Goal: Information Seeking & Learning: Learn about a topic

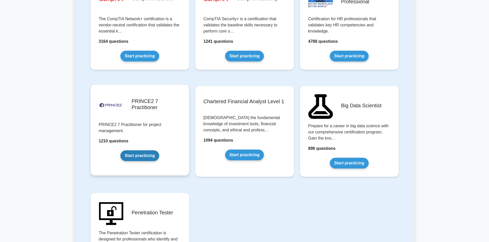
scroll to position [923, 0]
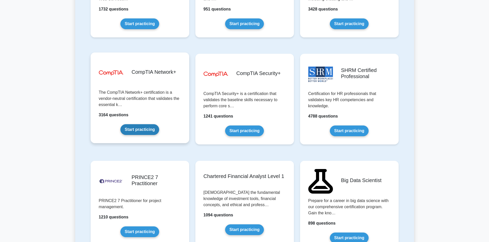
click at [141, 132] on link "Start practicing" at bounding box center [139, 129] width 39 height 11
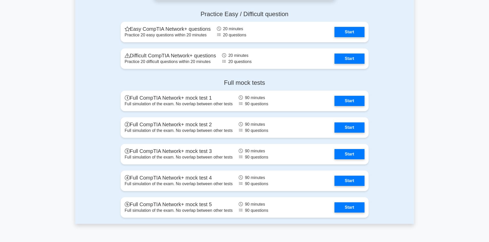
scroll to position [1026, 0]
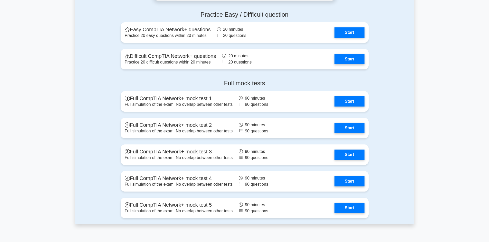
click at [359, 128] on link "Start" at bounding box center [349, 127] width 30 height 10
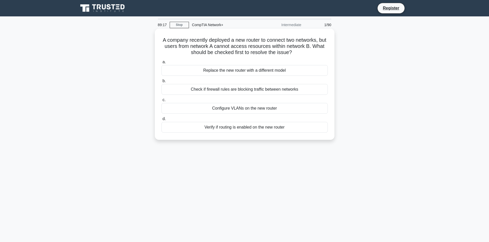
drag, startPoint x: 164, startPoint y: 38, endPoint x: 307, endPoint y: 130, distance: 170.2
click at [307, 130] on div "A company recently deployed a new router to connect two networks, but users fro…" at bounding box center [244, 84] width 175 height 107
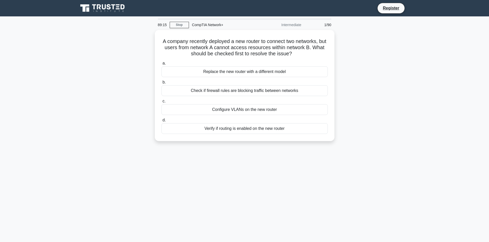
drag, startPoint x: 307, startPoint y: 101, endPoint x: 366, endPoint y: 79, distance: 62.3
click at [366, 79] on div "A company recently deployed a new router to connect two networks, but users fro…" at bounding box center [244, 88] width 339 height 117
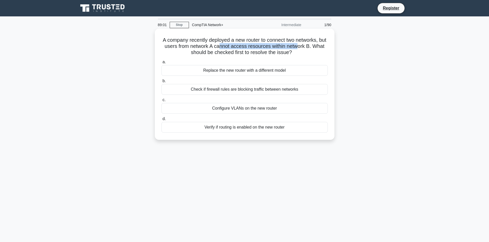
drag, startPoint x: 230, startPoint y: 47, endPoint x: 309, endPoint y: 48, distance: 78.7
click at [309, 48] on h5 "A company recently deployed a new router to connect two networks, but users fro…" at bounding box center [244, 46] width 167 height 19
click at [243, 90] on div "Check if firewall rules are blocking traffic between networks" at bounding box center [244, 89] width 166 height 11
click at [161, 83] on input "b. Check if firewall rules are blocking traffic between networks" at bounding box center [161, 80] width 0 height 3
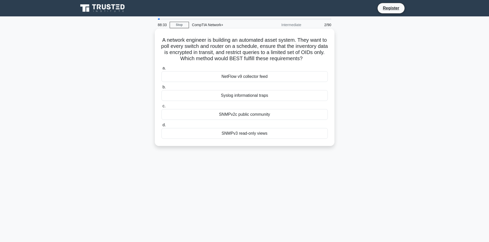
click at [197, 41] on h5 "A network engineer is building an automated asset system. They want to poll eve…" at bounding box center [244, 49] width 167 height 25
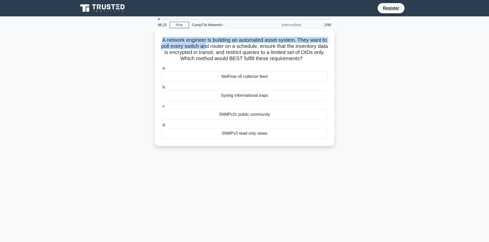
drag, startPoint x: 161, startPoint y: 42, endPoint x: 208, endPoint y: 45, distance: 47.5
click at [213, 45] on h5 "A network engineer is building an automated asset system. They want to poll eve…" at bounding box center [244, 49] width 167 height 25
click at [205, 42] on h5 "A network engineer is building an automated asset system. They want to poll eve…" at bounding box center [244, 49] width 167 height 25
drag, startPoint x: 161, startPoint y: 41, endPoint x: 216, endPoint y: 39, distance: 55.4
click at [216, 39] on h5 "A network engineer is building an automated asset system. They want to poll eve…" at bounding box center [244, 49] width 167 height 25
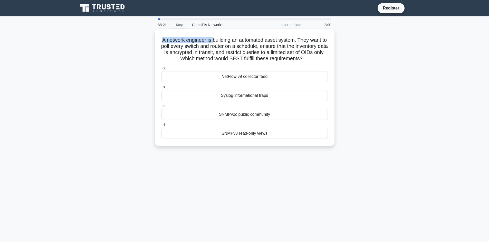
click at [216, 39] on h5 "A network engineer is building an automated asset system. They want to poll eve…" at bounding box center [244, 49] width 167 height 25
drag, startPoint x: 212, startPoint y: 36, endPoint x: 307, endPoint y: 39, distance: 95.2
click at [307, 39] on h5 "A network engineer is building an automated asset system. They want to poll eve…" at bounding box center [244, 49] width 167 height 25
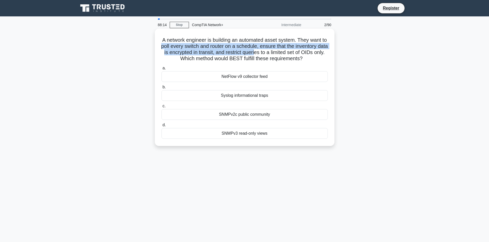
drag, startPoint x: 166, startPoint y: 47, endPoint x: 266, endPoint y: 51, distance: 100.1
click at [266, 51] on h5 "A network engineer is building an automated asset system. They want to poll eve…" at bounding box center [244, 49] width 167 height 25
click at [266, 52] on h5 "A network engineer is building an automated asset system. They want to poll eve…" at bounding box center [244, 49] width 167 height 25
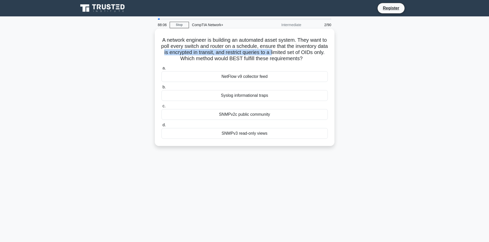
drag, startPoint x: 173, startPoint y: 52, endPoint x: 285, endPoint y: 54, distance: 111.6
click at [285, 54] on h5 "A network engineer is building an automated asset system. They want to poll eve…" at bounding box center [244, 49] width 167 height 25
click at [287, 55] on h5 "A network engineer is building an automated asset system. They want to poll eve…" at bounding box center [244, 49] width 167 height 25
drag, startPoint x: 294, startPoint y: 48, endPoint x: 324, endPoint y: 53, distance: 30.6
click at [324, 53] on h5 "A network engineer is building an automated asset system. They want to poll eve…" at bounding box center [244, 49] width 167 height 25
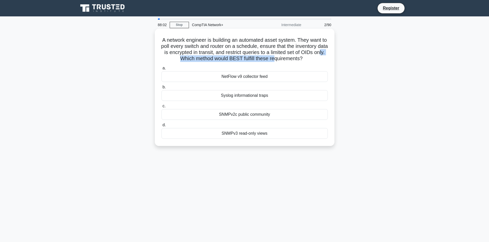
drag, startPoint x: 178, startPoint y: 59, endPoint x: 281, endPoint y: 63, distance: 102.9
click at [281, 63] on div "A network engineer is building an automated asset system. They want to poll eve…" at bounding box center [244, 87] width 175 height 113
click at [164, 39] on h5 "A network engineer is building an automated asset system. They want to poll eve…" at bounding box center [244, 49] width 167 height 25
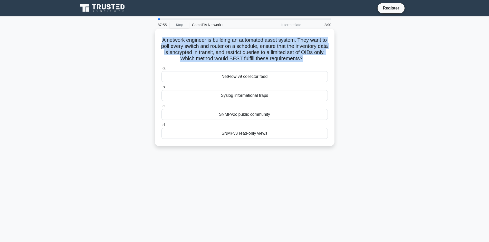
click at [164, 39] on h5 "A network engineer is building an automated asset system. They want to poll eve…" at bounding box center [244, 49] width 167 height 25
copy div "A network engineer is building an automated asset system. They want to poll eve…"
click at [198, 56] on h5 "A network engineer is building an automated asset system. They want to poll eve…" at bounding box center [244, 49] width 167 height 25
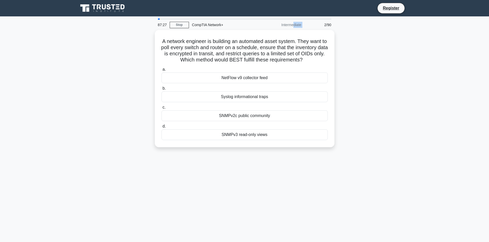
drag, startPoint x: 280, startPoint y: 24, endPoint x: 305, endPoint y: 27, distance: 25.5
click at [305, 27] on div "87:27 Stop CompTIA Network+ Intermediate 2/90" at bounding box center [245, 25] width 180 height 10
click at [305, 27] on div "2/90" at bounding box center [319, 25] width 30 height 10
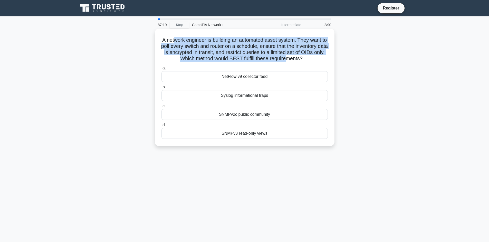
drag, startPoint x: 177, startPoint y: 38, endPoint x: 293, endPoint y: 61, distance: 118.1
click at [293, 61] on h5 "A network engineer is building an automated asset system. They want to poll eve…" at bounding box center [244, 49] width 167 height 25
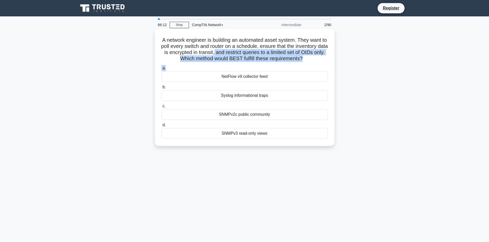
drag, startPoint x: 226, startPoint y: 53, endPoint x: 291, endPoint y: 65, distance: 66.5
click at [291, 65] on div "A network engineer is building an automated asset system. They want to poll eve…" at bounding box center [244, 87] width 175 height 113
click at [290, 58] on h5 "A network engineer is building an automated asset system. They want to poll eve…" at bounding box center [244, 49] width 167 height 25
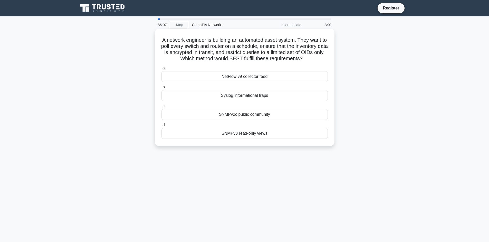
click at [238, 133] on div "SNMPv3 read-only views" at bounding box center [244, 133] width 166 height 11
click at [161, 127] on input "d. SNMPv3 read-only views" at bounding box center [161, 125] width 0 height 3
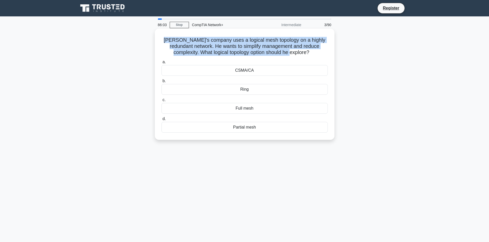
drag, startPoint x: 164, startPoint y: 36, endPoint x: 310, endPoint y: 50, distance: 146.1
click at [310, 50] on div "[PERSON_NAME]'s company uses a logical mesh topology on a highly redundant netw…" at bounding box center [244, 84] width 175 height 107
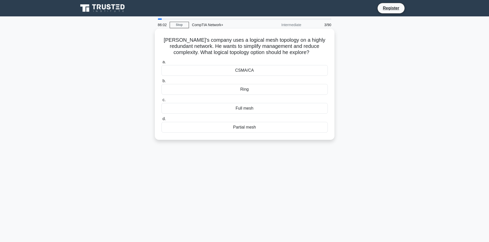
click at [310, 50] on h5 "[PERSON_NAME]'s company uses a logical mesh topology on a highly redundant netw…" at bounding box center [244, 46] width 167 height 19
drag, startPoint x: 165, startPoint y: 51, endPoint x: 203, endPoint y: 50, distance: 37.2
click at [203, 50] on h5 "[PERSON_NAME]'s company uses a logical mesh topology on a highly redundant netw…" at bounding box center [244, 46] width 167 height 19
drag, startPoint x: 212, startPoint y: 47, endPoint x: 277, endPoint y: 49, distance: 64.9
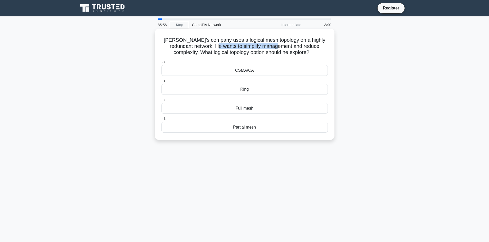
click at [277, 49] on h5 "[PERSON_NAME]'s company uses a logical mesh topology on a highly redundant netw…" at bounding box center [244, 46] width 167 height 19
drag, startPoint x: 237, startPoint y: 45, endPoint x: 325, endPoint y: 45, distance: 88.0
click at [325, 45] on h5 "[PERSON_NAME]'s company uses a logical mesh topology on a highly redundant netw…" at bounding box center [244, 46] width 167 height 19
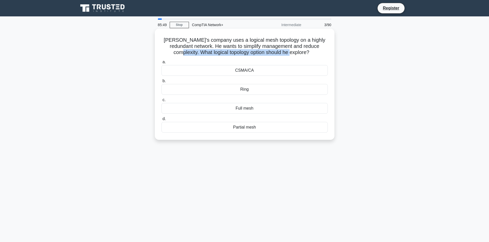
drag, startPoint x: 185, startPoint y: 52, endPoint x: 300, endPoint y: 52, distance: 115.1
click at [300, 52] on h5 "[PERSON_NAME]'s company uses a logical mesh topology on a highly redundant netw…" at bounding box center [244, 46] width 167 height 19
click at [309, 52] on icon ".spinner_0XTQ{transform-origin:center;animation:spinner_y6GP .75s linear infini…" at bounding box center [312, 53] width 6 height 6
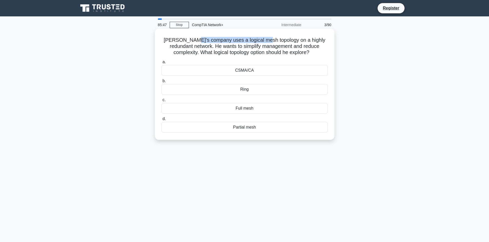
drag, startPoint x: 194, startPoint y: 38, endPoint x: 266, endPoint y: 38, distance: 72.1
click at [266, 38] on h5 "[PERSON_NAME]'s company uses a logical mesh topology on a highly redundant netw…" at bounding box center [244, 46] width 167 height 19
click at [249, 71] on div "CSMA/CA" at bounding box center [244, 70] width 166 height 11
click at [161, 64] on input "a. CSMA/CA" at bounding box center [161, 62] width 0 height 3
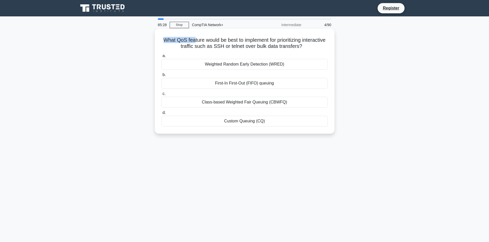
drag, startPoint x: 162, startPoint y: 38, endPoint x: 204, endPoint y: 35, distance: 42.1
click at [204, 35] on div "What QoS feature would be best to implement for prioritizing interactive traffi…" at bounding box center [244, 81] width 175 height 101
drag, startPoint x: 172, startPoint y: 41, endPoint x: 198, endPoint y: 38, distance: 25.9
click at [198, 38] on h5 "What QoS feature would be best to implement for prioritizing interactive traffi…" at bounding box center [244, 43] width 167 height 13
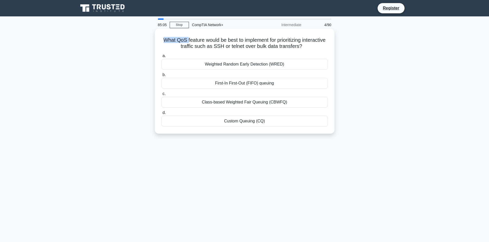
click at [198, 38] on h5 "What QoS feature would be best to implement for prioritizing interactive traffi…" at bounding box center [244, 43] width 167 height 13
drag, startPoint x: 171, startPoint y: 39, endPoint x: 246, endPoint y: 40, distance: 75.4
click at [246, 40] on h5 "What QoS feature would be best to implement for prioritizing interactive traffi…" at bounding box center [244, 43] width 167 height 13
drag, startPoint x: 240, startPoint y: 40, endPoint x: 319, endPoint y: 45, distance: 79.9
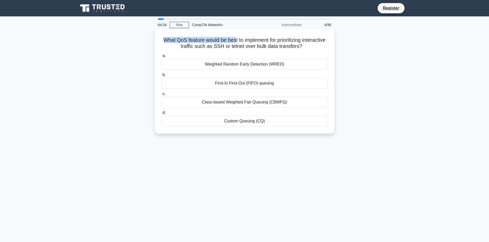
click at [319, 45] on h5 "What QoS feature would be best to implement for prioritizing interactive traffi…" at bounding box center [244, 43] width 167 height 13
click at [308, 45] on icon ".spinner_0XTQ{transform-origin:center;animation:spinner_y6GP .75s linear infini…" at bounding box center [305, 47] width 6 height 6
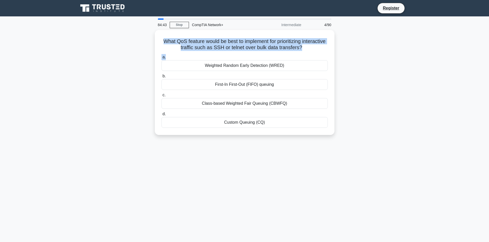
drag, startPoint x: 174, startPoint y: 40, endPoint x: 337, endPoint y: 56, distance: 163.7
click at [337, 56] on div "What QoS feature would be best to implement for prioritizing interactive traffi…" at bounding box center [244, 85] width 339 height 111
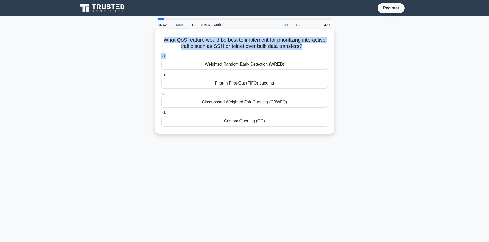
copy div "What QoS feature would be best to implement for prioritizing interactive traffi…"
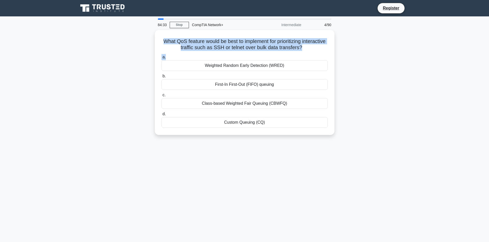
click at [115, 59] on div "What QoS feature would be best to implement for prioritizing interactive traffi…" at bounding box center [244, 85] width 339 height 111
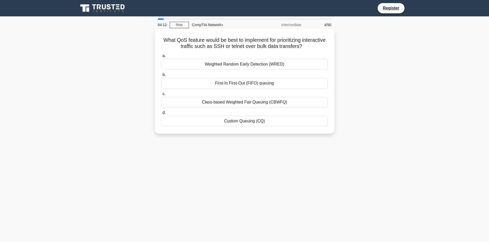
click at [212, 103] on div "Class-based Weighted Fair Queuing (CBWFQ)" at bounding box center [244, 102] width 166 height 11
click at [161, 96] on input "c. Class-based Weighted Fair Queuing (CBWFQ)" at bounding box center [161, 93] width 0 height 3
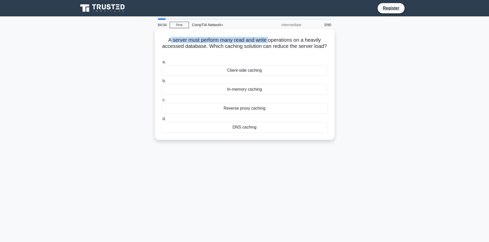
drag, startPoint x: 169, startPoint y: 40, endPoint x: 268, endPoint y: 42, distance: 99.3
click at [268, 42] on h5 "A server must perform many read and write operations on a heavily accessed data…" at bounding box center [244, 46] width 167 height 19
drag, startPoint x: 268, startPoint y: 42, endPoint x: 328, endPoint y: 38, distance: 59.6
click at [328, 38] on div "A server must perform many read and write operations on a heavily accessed data…" at bounding box center [244, 84] width 175 height 107
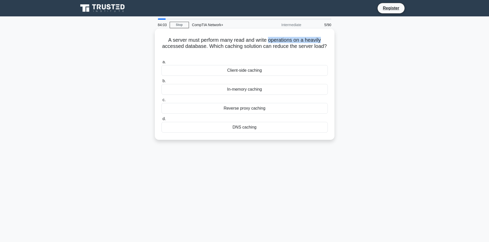
click at [328, 38] on div "A server must perform many read and write operations on a heavily accessed data…" at bounding box center [244, 84] width 175 height 107
drag, startPoint x: 160, startPoint y: 48, endPoint x: 208, endPoint y: 48, distance: 48.0
click at [208, 48] on div "A server must perform many read and write operations on a heavily accessed data…" at bounding box center [244, 84] width 175 height 107
click at [208, 48] on h5 "A server must perform many read and write operations on a heavily accessed data…" at bounding box center [244, 46] width 167 height 19
drag, startPoint x: 160, startPoint y: 39, endPoint x: 252, endPoint y: 42, distance: 91.6
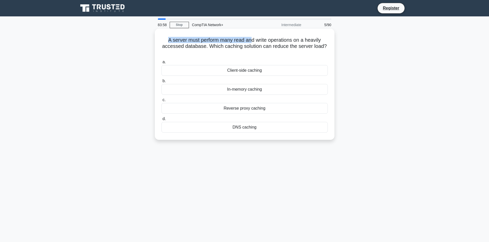
click at [252, 42] on div "A server must perform many read and write operations on a heavily accessed data…" at bounding box center [244, 84] width 175 height 107
click at [252, 42] on h5 "A server must perform many read and write operations on a heavily accessed data…" at bounding box center [244, 46] width 167 height 19
drag, startPoint x: 221, startPoint y: 43, endPoint x: 201, endPoint y: 47, distance: 21.2
click at [201, 47] on h5 "A server must perform many read and write operations on a heavily accessed data…" at bounding box center [244, 46] width 167 height 19
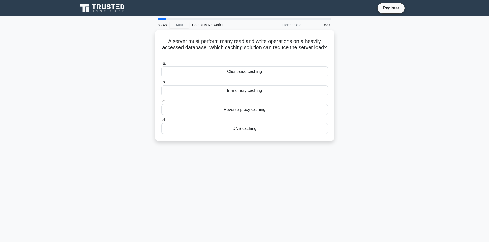
click at [364, 43] on div "A server must perform many read and write operations on a heavily accessed data…" at bounding box center [244, 88] width 339 height 117
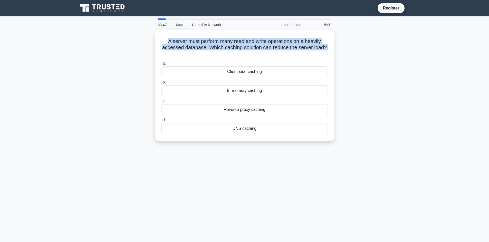
click at [364, 43] on div "A server must perform many read and write operations on a heavily accessed data…" at bounding box center [244, 88] width 339 height 117
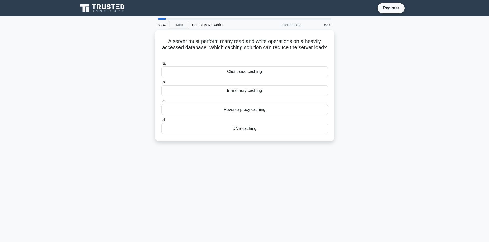
click at [359, 83] on div "A server must perform many read and write operations on a heavily accessed data…" at bounding box center [244, 88] width 339 height 117
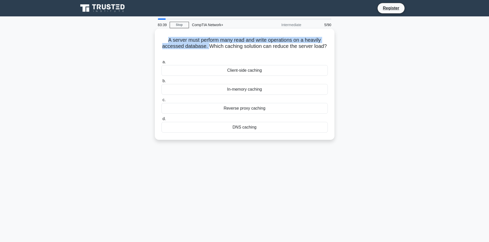
drag, startPoint x: 163, startPoint y: 41, endPoint x: 209, endPoint y: 47, distance: 46.2
click at [209, 47] on h5 "A server must perform many read and write operations on a heavily accessed data…" at bounding box center [244, 46] width 167 height 19
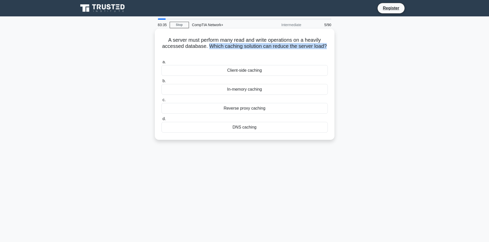
drag, startPoint x: 209, startPoint y: 47, endPoint x: 330, endPoint y: 47, distance: 120.5
click at [330, 47] on div "A server must perform many read and write operations on a heavily accessed data…" at bounding box center [244, 84] width 175 height 107
drag, startPoint x: 167, startPoint y: 39, endPoint x: 327, endPoint y: 52, distance: 160.0
click at [327, 52] on h5 "A server must perform many read and write operations on a heavily accessed data…" at bounding box center [244, 46] width 167 height 19
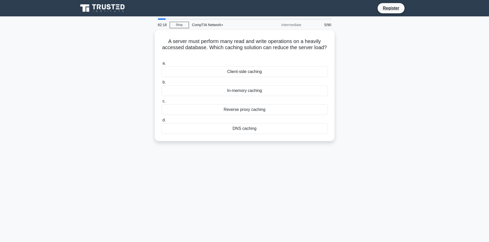
click at [108, 77] on div "A server must perform many read and write operations on a heavily accessed data…" at bounding box center [244, 88] width 339 height 117
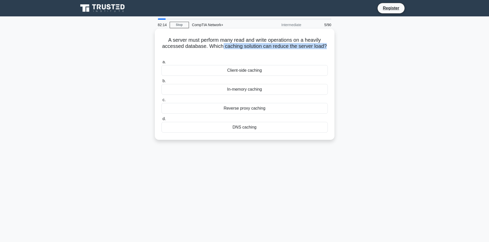
drag, startPoint x: 327, startPoint y: 49, endPoint x: 223, endPoint y: 45, distance: 104.4
click at [223, 45] on h5 "A server must perform many read and write operations on a heavily accessed data…" at bounding box center [244, 46] width 167 height 19
drag, startPoint x: 229, startPoint y: 41, endPoint x: 297, endPoint y: 49, distance: 68.2
click at [297, 49] on h5 "A server must perform many read and write operations on a heavily accessed data…" at bounding box center [244, 46] width 167 height 19
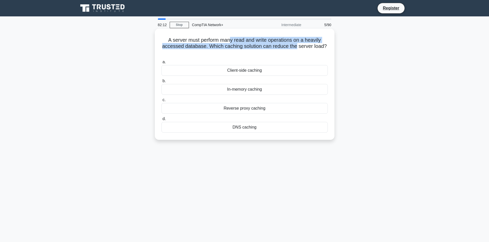
click at [297, 49] on h5 "A server must perform many read and write operations on a heavily accessed data…" at bounding box center [244, 46] width 167 height 19
drag, startPoint x: 186, startPoint y: 46, endPoint x: 322, endPoint y: 48, distance: 136.2
click at [322, 48] on h5 "A server must perform many read and write operations on a heavily accessed data…" at bounding box center [244, 46] width 167 height 19
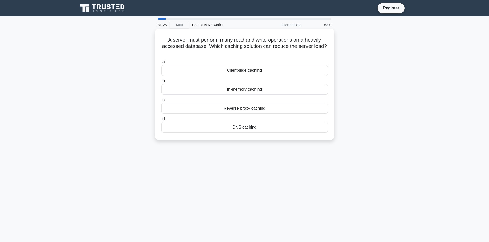
drag, startPoint x: 259, startPoint y: 111, endPoint x: 223, endPoint y: 107, distance: 36.5
click at [223, 107] on div "Reverse proxy caching" at bounding box center [244, 108] width 166 height 11
click at [377, 93] on div "A server must perform many read and write operations on a heavily accessed data…" at bounding box center [244, 88] width 339 height 117
click at [230, 87] on div "In-memory caching" at bounding box center [244, 89] width 166 height 11
click at [161, 83] on input "b. In-memory caching" at bounding box center [161, 80] width 0 height 3
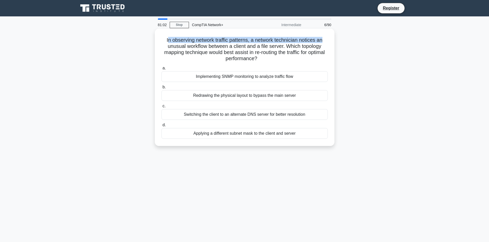
drag, startPoint x: 164, startPoint y: 38, endPoint x: 325, endPoint y: 42, distance: 161.1
click at [325, 42] on h5 "In observing network traffic patterns, a network technician notices an unusual …" at bounding box center [244, 49] width 167 height 25
drag, startPoint x: 154, startPoint y: 47, endPoint x: 285, endPoint y: 45, distance: 131.3
click at [285, 45] on div "In observing network traffic patterns, a network technician notices an unusual …" at bounding box center [244, 92] width 339 height 124
click at [194, 46] on h5 "In observing network traffic patterns, a network technician notices an unusual …" at bounding box center [244, 49] width 167 height 25
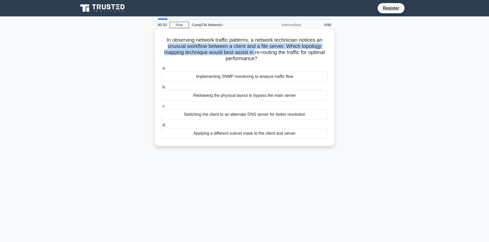
drag, startPoint x: 164, startPoint y: 47, endPoint x: 253, endPoint y: 52, distance: 89.1
click at [258, 48] on h5 "In observing network traffic patterns, a network technician notices an unusual …" at bounding box center [244, 49] width 167 height 25
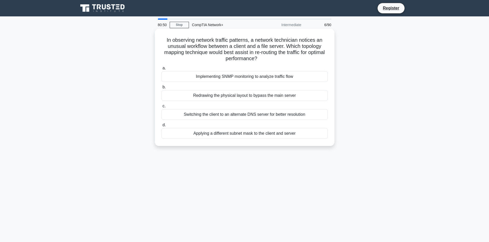
click at [287, 47] on h5 "In observing network traffic patterns, a network technician notices an unusual …" at bounding box center [244, 49] width 167 height 25
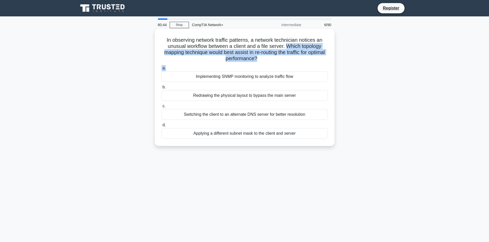
drag, startPoint x: 287, startPoint y: 47, endPoint x: 264, endPoint y: 64, distance: 28.4
click at [264, 64] on div "In observing network traffic patterns, a network technician notices an unusual …" at bounding box center [244, 87] width 175 height 113
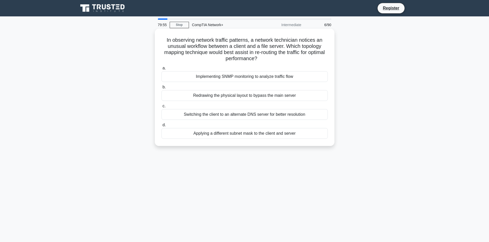
click at [211, 79] on div "Implementing SNMP monitoring to analyze traffic flow" at bounding box center [244, 76] width 166 height 11
click at [161, 70] on input "a. Implementing SNMP monitoring to analyze traffic flow" at bounding box center [161, 68] width 0 height 3
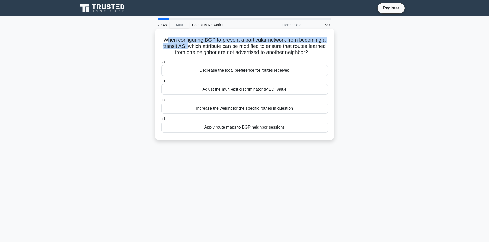
drag, startPoint x: 166, startPoint y: 40, endPoint x: 197, endPoint y: 48, distance: 32.1
click at [197, 48] on h5 "When configuring BGP to prevent a particular network from becoming a transit AS…" at bounding box center [244, 46] width 167 height 19
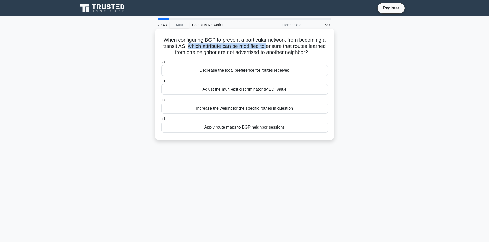
drag, startPoint x: 197, startPoint y: 49, endPoint x: 278, endPoint y: 48, distance: 81.3
click at [278, 48] on h5 "When configuring BGP to prevent a particular network from becoming a transit AS…" at bounding box center [244, 46] width 167 height 19
drag, startPoint x: 190, startPoint y: 53, endPoint x: 253, endPoint y: 50, distance: 62.9
click at [253, 50] on h5 "When configuring BGP to prevent a particular network from becoming a transit AS…" at bounding box center [244, 46] width 167 height 19
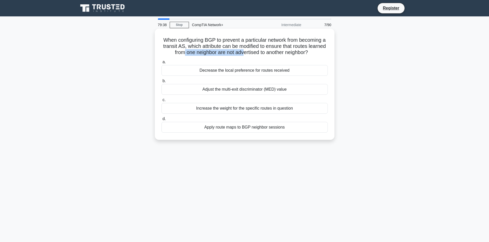
click at [253, 50] on h5 "When configuring BGP to prevent a particular network from becoming a transit AS…" at bounding box center [244, 46] width 167 height 19
drag, startPoint x: 253, startPoint y: 50, endPoint x: 315, endPoint y: 50, distance: 62.1
click at [315, 50] on h5 "When configuring BGP to prevent a particular network from becoming a transit AS…" at bounding box center [244, 46] width 167 height 19
click at [220, 137] on div "When configuring BGP to prevent a particular network from becoming a transit AS…" at bounding box center [244, 84] width 175 height 107
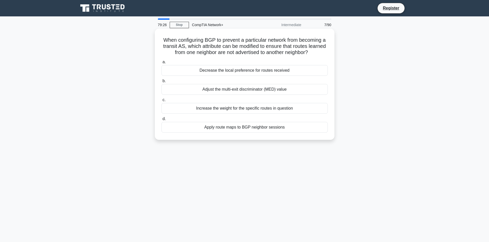
drag, startPoint x: 225, startPoint y: 129, endPoint x: 261, endPoint y: 132, distance: 36.5
click at [261, 132] on div "Apply route maps to BGP neighbor sessions" at bounding box center [244, 127] width 166 height 11
click at [261, 138] on div "When configuring BGP to prevent a particular network from becoming a transit AS…" at bounding box center [244, 84] width 175 height 107
drag, startPoint x: 161, startPoint y: 36, endPoint x: 326, endPoint y: 54, distance: 166.5
click at [326, 54] on div "When configuring BGP to prevent a particular network from becoming a transit AS…" at bounding box center [244, 84] width 175 height 107
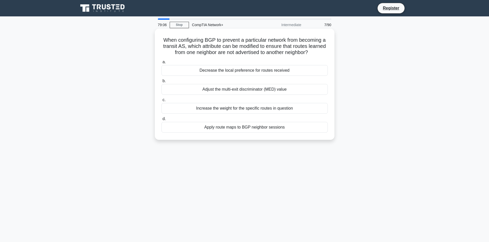
click at [314, 54] on icon ".spinner_0XTQ{transform-origin:center;animation:spinner_y6GP .75s linear infini…" at bounding box center [311, 53] width 6 height 6
drag, startPoint x: 198, startPoint y: 41, endPoint x: 277, endPoint y: 43, distance: 79.0
click at [277, 43] on h5 "When configuring BGP to prevent a particular network from becoming a transit AS…" at bounding box center [244, 46] width 167 height 19
drag, startPoint x: 484, startPoint y: 0, endPoint x: 327, endPoint y: 48, distance: 163.2
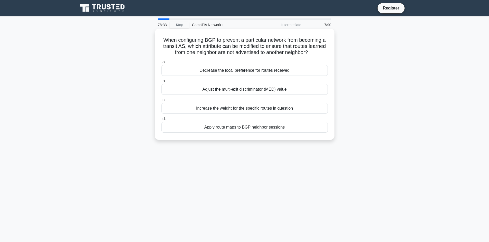
click at [327, 48] on h5 "When configuring BGP to prevent a particular network from becoming a transit AS…" at bounding box center [244, 46] width 167 height 19
drag, startPoint x: 320, startPoint y: 54, endPoint x: 149, endPoint y: 34, distance: 172.8
click at [149, 34] on div "When configuring BGP to prevent a particular network from becoming a transit AS…" at bounding box center [244, 88] width 339 height 117
click at [179, 39] on h5 "When configuring BGP to prevent a particular network from becoming a transit AS…" at bounding box center [244, 46] width 167 height 19
click at [231, 128] on div "Apply route maps to BGP neighbor sessions" at bounding box center [244, 127] width 166 height 11
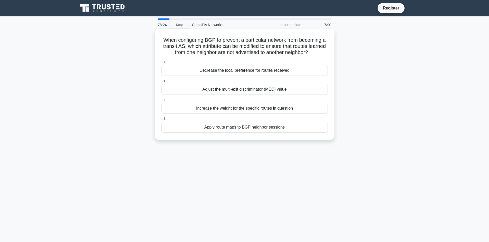
click at [161, 121] on input "d. Apply route maps to BGP neighbor sessions" at bounding box center [161, 118] width 0 height 3
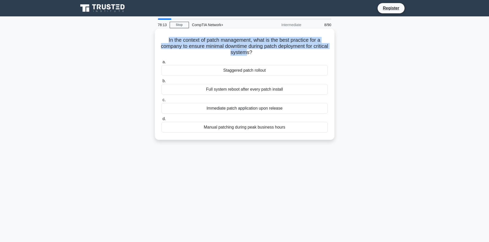
drag, startPoint x: 162, startPoint y: 37, endPoint x: 254, endPoint y: 54, distance: 92.8
click at [254, 54] on h5 "In the context of patch management, what is the best practice for a company to …" at bounding box center [244, 46] width 167 height 19
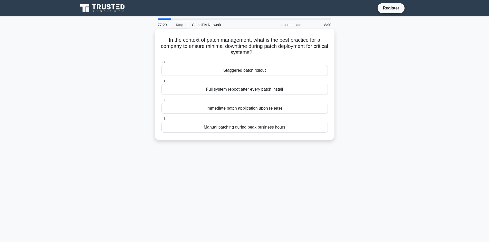
drag, startPoint x: 188, startPoint y: 40, endPoint x: 275, endPoint y: 52, distance: 87.4
click at [275, 52] on h5 "In the context of patch management, what is the best practice for a company to …" at bounding box center [244, 46] width 167 height 19
click at [168, 41] on h5 "In the context of patch management, what is the best practice for a company to …" at bounding box center [244, 46] width 167 height 19
drag, startPoint x: 165, startPoint y: 39, endPoint x: 267, endPoint y: 53, distance: 103.1
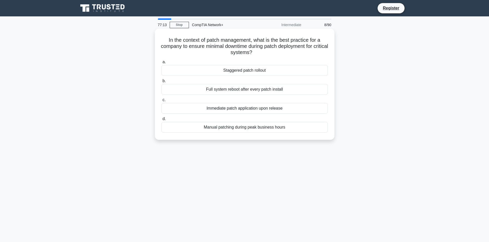
click at [267, 53] on h5 "In the context of patch management, what is the best practice for a company to …" at bounding box center [244, 46] width 167 height 19
click at [186, 34] on div "In the context of patch management, what is the best practice for a company to …" at bounding box center [244, 84] width 175 height 107
click at [249, 128] on div "Manual patching during peak business hours" at bounding box center [244, 127] width 166 height 11
click at [161, 121] on input "d. Manual patching during peak business hours" at bounding box center [161, 118] width 0 height 3
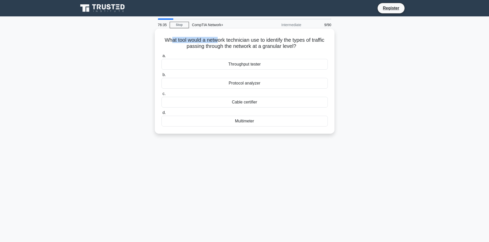
drag, startPoint x: 177, startPoint y: 39, endPoint x: 223, endPoint y: 36, distance: 46.8
click at [223, 36] on div "What tool would a network technician use to identify the types of traffic passi…" at bounding box center [244, 81] width 175 height 101
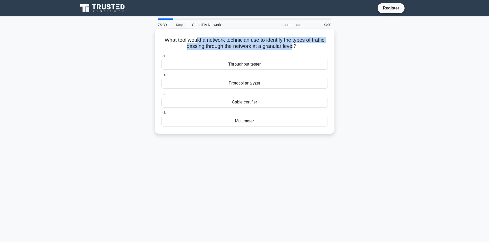
drag, startPoint x: 202, startPoint y: 42, endPoint x: 301, endPoint y: 46, distance: 98.6
click at [301, 46] on h5 "What tool would a network technician use to identify the types of traffic passi…" at bounding box center [244, 43] width 167 height 13
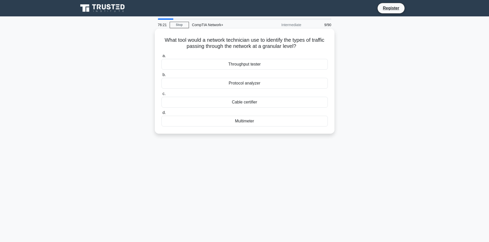
drag, startPoint x: 168, startPoint y: 39, endPoint x: 309, endPoint y: 46, distance: 141.5
click at [309, 46] on h5 "What tool would a network technician use to identify the types of traffic passi…" at bounding box center [244, 43] width 167 height 13
click at [142, 78] on div "What tool would a network technician use to identify the types of traffic passi…" at bounding box center [244, 85] width 339 height 111
drag, startPoint x: 228, startPoint y: 64, endPoint x: 266, endPoint y: 65, distance: 38.0
click at [266, 65] on div "Throughput tester" at bounding box center [244, 64] width 166 height 11
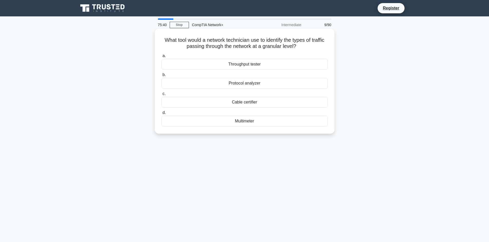
click at [266, 65] on div "Throughput tester" at bounding box center [244, 64] width 166 height 11
click at [161, 58] on input "a. Throughput tester" at bounding box center [161, 55] width 0 height 3
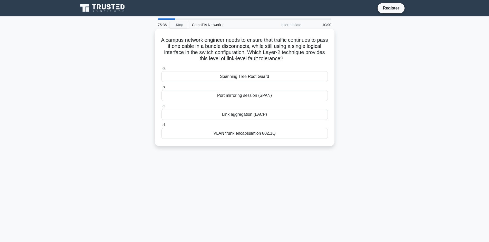
click at [207, 51] on h5 "A campus network engineer needs to ensure that traffic continues to pass if one…" at bounding box center [244, 49] width 167 height 25
click at [286, 40] on h5 "A campus network engineer needs to ensure that traffic continues to pass if one…" at bounding box center [244, 49] width 167 height 25
click at [0, 89] on main "75:34 Stop CompTIA Network+ Intermediate 10/90 A campus network engineer needs …" at bounding box center [244, 146] width 489 height 261
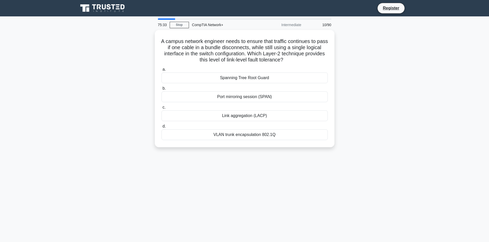
click at [59, 211] on main "75:33 Stop CompTIA Network+ Intermediate 10/90 A campus network engineer needs …" at bounding box center [244, 146] width 489 height 261
click at [59, 210] on main "75:33 Stop CompTIA Network+ Intermediate 10/90 A campus network engineer needs …" at bounding box center [244, 146] width 489 height 261
click at [95, 198] on div "75:32 Stop CompTIA Network+ Intermediate 10/90 A campus network engineer needs …" at bounding box center [244, 146] width 339 height 256
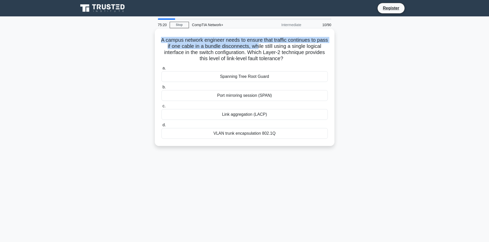
drag, startPoint x: 165, startPoint y: 39, endPoint x: 269, endPoint y: 49, distance: 104.3
click at [270, 49] on h5 "A campus network engineer needs to ensure that traffic continues to pass if one…" at bounding box center [244, 49] width 167 height 25
click at [269, 49] on h5 "A campus network engineer needs to ensure that traffic continues to pass if one…" at bounding box center [244, 49] width 167 height 25
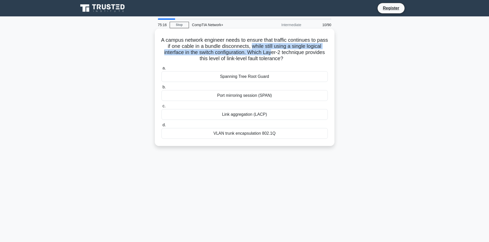
drag, startPoint x: 267, startPoint y: 49, endPoint x: 291, endPoint y: 53, distance: 24.0
click at [291, 53] on h5 "A campus network engineer needs to ensure that traffic continues to pass if one…" at bounding box center [244, 49] width 167 height 25
click at [301, 63] on div "A campus network engineer needs to ensure that traffic continues to pass if one…" at bounding box center [244, 87] width 175 height 113
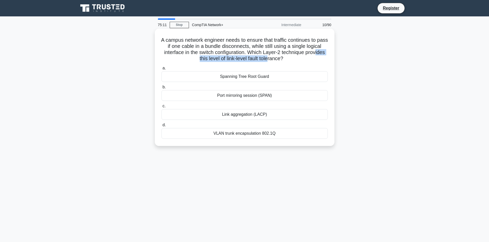
drag, startPoint x: 196, startPoint y: 58, endPoint x: 279, endPoint y: 62, distance: 82.6
click at [279, 62] on h5 "A campus network engineer needs to ensure that traffic continues to pass if one…" at bounding box center [244, 49] width 167 height 25
click at [256, 56] on h5 "A campus network engineer needs to ensure that traffic continues to pass if one…" at bounding box center [244, 49] width 167 height 25
drag, startPoint x: 254, startPoint y: 55, endPoint x: 302, endPoint y: 61, distance: 48.1
click at [302, 61] on h5 "A campus network engineer needs to ensure that traffic continues to pass if one…" at bounding box center [244, 49] width 167 height 25
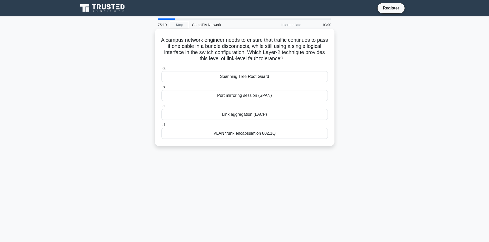
click at [302, 61] on h5 "A campus network engineer needs to ensure that traffic continues to pass if one…" at bounding box center [244, 49] width 167 height 25
drag, startPoint x: 274, startPoint y: 45, endPoint x: 263, endPoint y: 52, distance: 12.2
click at [263, 52] on h5 "A campus network engineer needs to ensure that traffic continues to pass if one…" at bounding box center [244, 49] width 167 height 25
drag, startPoint x: 271, startPoint y: 52, endPoint x: 308, endPoint y: 57, distance: 37.1
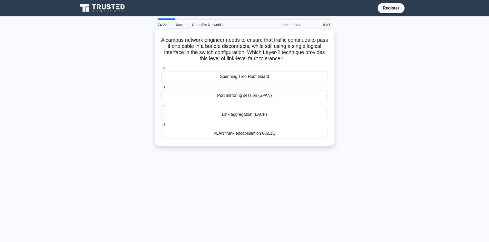
click at [308, 57] on h5 "A campus network engineer needs to ensure that traffic continues to pass if one…" at bounding box center [244, 49] width 167 height 25
click at [306, 57] on h5 "A campus network engineer needs to ensure that traffic continues to pass if one…" at bounding box center [244, 49] width 167 height 25
drag, startPoint x: 220, startPoint y: 62, endPoint x: 300, endPoint y: 59, distance: 80.8
click at [300, 59] on h5 "A campus network engineer needs to ensure that traffic continues to pass if one…" at bounding box center [244, 49] width 167 height 25
click at [289, 59] on icon ".spinner_0XTQ{transform-origin:center;animation:spinner_y6GP .75s linear infini…" at bounding box center [286, 59] width 6 height 6
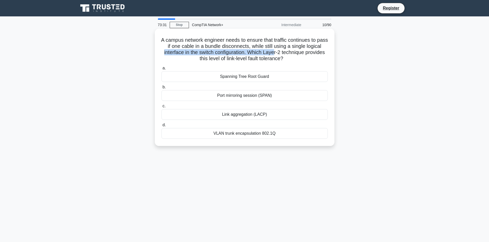
drag, startPoint x: 181, startPoint y: 51, endPoint x: 293, endPoint y: 54, distance: 111.9
click at [293, 54] on h5 "A campus network engineer needs to ensure that traffic continues to pass if one…" at bounding box center [244, 49] width 167 height 25
click at [240, 115] on div "Link aggregation (LACP)" at bounding box center [244, 114] width 166 height 11
click at [161, 108] on input "c. Link aggregation (LACP)" at bounding box center [161, 106] width 0 height 3
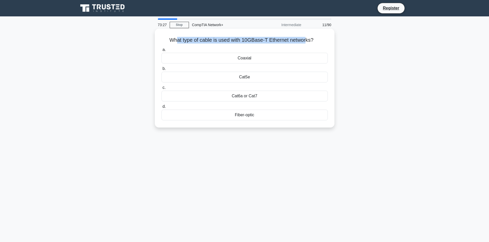
drag, startPoint x: 179, startPoint y: 37, endPoint x: 305, endPoint y: 40, distance: 125.5
click at [305, 40] on div "What type of cable is used with 10GBase-T Ethernet networks? .spinner_0XTQ{tran…" at bounding box center [244, 78] width 175 height 95
click at [305, 40] on h5 "What type of cable is used with 10GBase-T Ethernet networks? .spinner_0XTQ{tran…" at bounding box center [244, 40] width 167 height 7
drag, startPoint x: 242, startPoint y: 41, endPoint x: 267, endPoint y: 41, distance: 25.1
click at [267, 41] on h5 "What type of cable is used with 10GBase-T Ethernet networks? .spinner_0XTQ{tran…" at bounding box center [244, 40] width 167 height 7
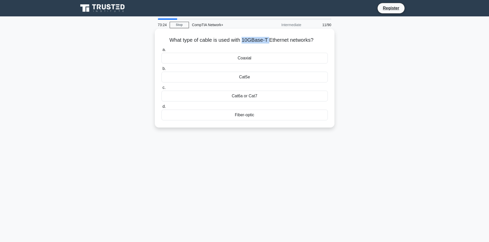
click at [268, 41] on h5 "What type of cable is used with 10GBase-T Ethernet networks? .spinner_0XTQ{tran…" at bounding box center [244, 40] width 167 height 7
drag, startPoint x: 163, startPoint y: 44, endPoint x: 326, endPoint y: 39, distance: 163.2
click at [326, 39] on h5 "What type of cable is used with 10GBase-T Ethernet networks? .spinner_0XTQ{tran…" at bounding box center [244, 40] width 167 height 7
click at [147, 109] on div "What type of cable is used with 10GBase-T Ethernet networks? .spinner_0XTQ{tran…" at bounding box center [244, 82] width 339 height 105
click at [237, 94] on div "Cat6a or Cat7" at bounding box center [244, 96] width 166 height 11
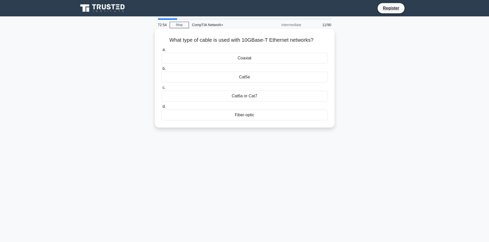
click at [161, 89] on input "c. Cat6a or Cat7" at bounding box center [161, 87] width 0 height 3
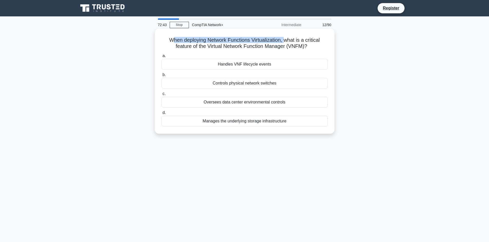
drag, startPoint x: 169, startPoint y: 40, endPoint x: 285, endPoint y: 42, distance: 116.2
click at [285, 42] on h5 "When deploying Network Functions Virtualization, what is a critical feature of …" at bounding box center [244, 43] width 167 height 13
drag, startPoint x: 167, startPoint y: 46, endPoint x: 312, endPoint y: 45, distance: 145.4
click at [312, 45] on h5 "When deploying Network Functions Virtualization, what is a critical feature of …" at bounding box center [244, 43] width 167 height 13
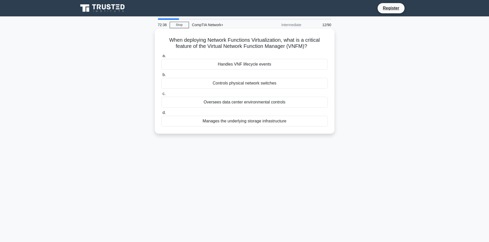
click at [312, 45] on icon ".spinner_0XTQ{transform-origin:center;animation:spinner_y6GP .75s linear infini…" at bounding box center [310, 47] width 6 height 6
click at [251, 65] on div "Handles VNF lifecycle events" at bounding box center [244, 64] width 166 height 11
click at [161, 58] on input "a. Handles VNF lifecycle events" at bounding box center [161, 55] width 0 height 3
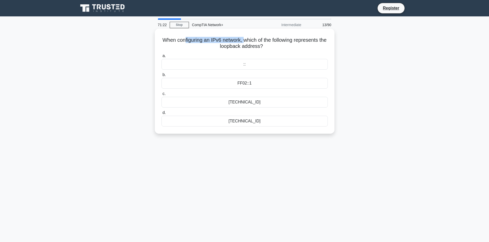
drag, startPoint x: 186, startPoint y: 39, endPoint x: 249, endPoint y: 35, distance: 63.3
click at [249, 35] on div "When configuring an IPv6 network, which of the following represents the loopbac…" at bounding box center [244, 81] width 175 height 101
drag, startPoint x: 279, startPoint y: 41, endPoint x: 299, endPoint y: 47, distance: 21.0
click at [299, 47] on h5 "When configuring an IPv6 network, which of the following represents the loopbac…" at bounding box center [244, 43] width 167 height 13
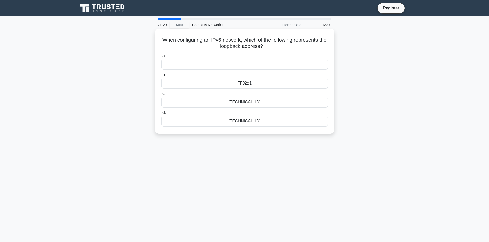
click at [299, 47] on h5 "When configuring an IPv6 network, which of the following represents the loopbac…" at bounding box center [244, 43] width 167 height 13
drag, startPoint x: 240, startPoint y: 61, endPoint x: 282, endPoint y: 129, distance: 80.0
click at [282, 129] on div "When configuring an IPv6 network, which of the following represents the loopbac…" at bounding box center [244, 81] width 175 height 101
click at [280, 148] on div "71:13 Stop CompTIA Network+ Intermediate 13/90 When configuring an IPv6 network…" at bounding box center [244, 146] width 339 height 256
click at [215, 182] on div "71:13 Stop CompTIA Network+ Intermediate 13/90 When configuring an IPv6 network…" at bounding box center [244, 146] width 339 height 256
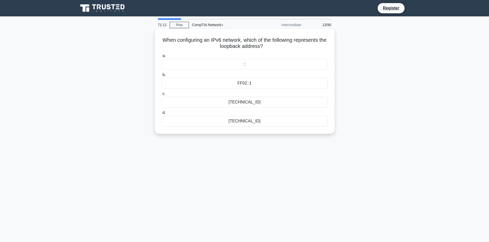
drag, startPoint x: 173, startPoint y: 45, endPoint x: 272, endPoint y: 118, distance: 123.1
click at [272, 118] on div "When configuring an IPv6 network, which of the following represents the loopbac…" at bounding box center [244, 81] width 175 height 101
click at [283, 146] on div "71:00 Stop CompTIA Network+ Intermediate 13/90 When configuring an IPv6 network…" at bounding box center [244, 146] width 339 height 256
drag, startPoint x: 166, startPoint y: 39, endPoint x: 304, endPoint y: 128, distance: 163.9
click at [304, 128] on div "When configuring an IPv6 network, which of the following represents the loopbac…" at bounding box center [244, 81] width 175 height 101
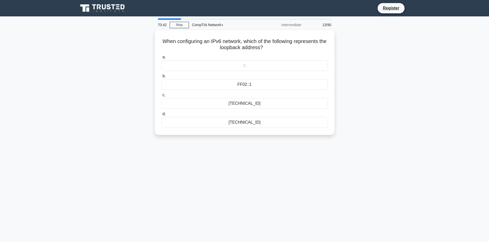
click at [225, 141] on div "When configuring an IPv6 network, which of the following represents the loopbac…" at bounding box center [244, 85] width 339 height 111
click at [286, 148] on div "70:42 Stop CompTIA Network+ Intermediate 13/90 When configuring an IPv6 network…" at bounding box center [244, 146] width 339 height 256
click at [365, 72] on div "When configuring an IPv6 network, which of the following represents the loopbac…" at bounding box center [244, 85] width 339 height 111
click at [250, 123] on div "[TECHNICAL_ID]" at bounding box center [244, 121] width 166 height 11
click at [161, 115] on input "d. [TECHNICAL_ID]" at bounding box center [161, 112] width 0 height 3
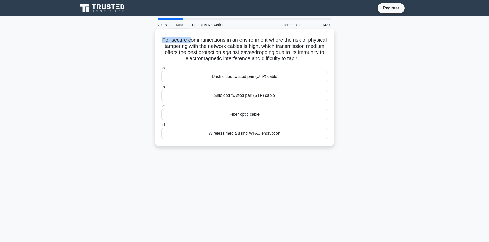
drag, startPoint x: 167, startPoint y: 40, endPoint x: 197, endPoint y: 39, distance: 29.8
click at [197, 39] on h5 "For secure communications in an environment where the risk of physical tamperin…" at bounding box center [244, 49] width 167 height 25
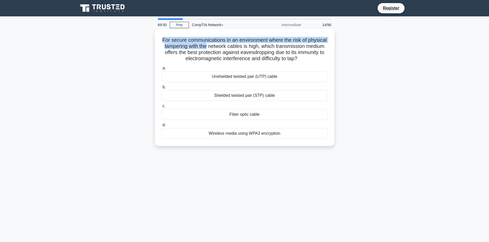
drag, startPoint x: 169, startPoint y: 41, endPoint x: 226, endPoint y: 44, distance: 57.3
click at [226, 44] on h5 "For secure communications in an environment where the risk of physical tamperin…" at bounding box center [244, 49] width 167 height 25
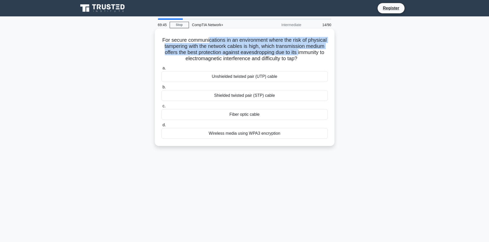
drag, startPoint x: 218, startPoint y: 38, endPoint x: 161, endPoint y: 58, distance: 61.1
click at [161, 58] on h5 "For secure communications in an environment where the risk of physical tamperin…" at bounding box center [244, 49] width 167 height 25
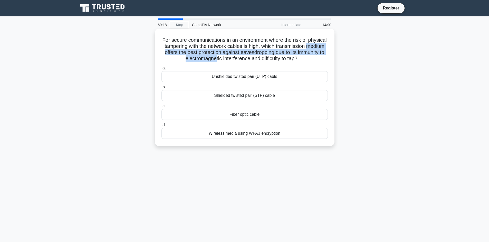
drag, startPoint x: 165, startPoint y: 50, endPoint x: 229, endPoint y: 61, distance: 65.0
click at [229, 61] on h5 "For secure communications in an environment where the risk of physical tamperin…" at bounding box center [244, 49] width 167 height 25
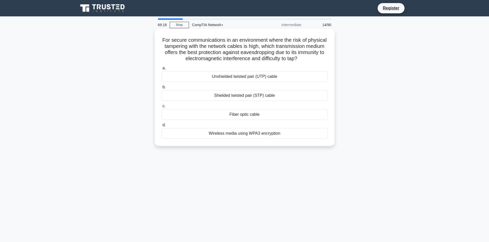
click at [230, 60] on h5 "For secure communications in an environment where the risk of physical tamperin…" at bounding box center [244, 49] width 167 height 25
drag, startPoint x: 171, startPoint y: 38, endPoint x: 299, endPoint y: 133, distance: 160.2
click at [299, 133] on div "For secure communications in an environment where the risk of physical tamperin…" at bounding box center [244, 87] width 175 height 113
click at [219, 168] on div "68:58 Stop CompTIA Network+ Intermediate 14/90 For secure communications in an …" at bounding box center [244, 146] width 339 height 256
click at [198, 171] on div "68:42 Stop CompTIA Network+ Intermediate 14/90 For secure communications in an …" at bounding box center [244, 146] width 339 height 256
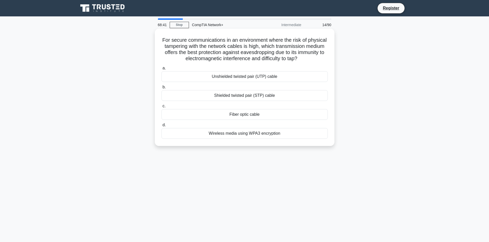
click at [234, 116] on div "Fiber optic cable" at bounding box center [244, 114] width 166 height 11
click at [161, 108] on input "c. Fiber optic cable" at bounding box center [161, 106] width 0 height 3
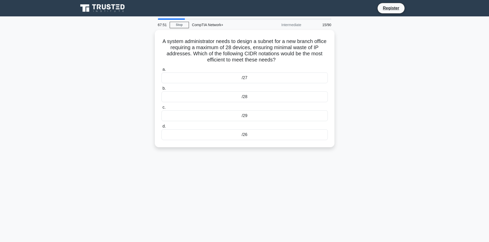
drag, startPoint x: 166, startPoint y: 39, endPoint x: 267, endPoint y: 150, distance: 150.5
click at [267, 150] on div "A system administrator needs to design a subnet for a new branch office requiri…" at bounding box center [244, 92] width 339 height 124
click at [65, 93] on main "67:44 Stop CompTIA Network+ Intermediate 15/90 A system administrator needs to …" at bounding box center [244, 146] width 489 height 261
drag, startPoint x: 235, startPoint y: 47, endPoint x: 238, endPoint y: 47, distance: 3.9
click at [238, 47] on h5 "A system administrator needs to design a subnet for a new branch office requiri…" at bounding box center [244, 49] width 167 height 25
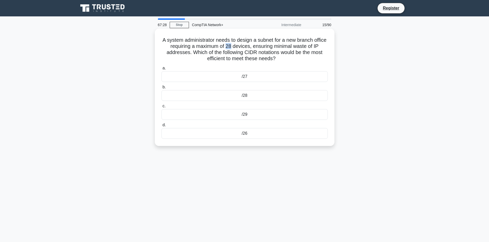
click at [238, 47] on h5 "A system administrator needs to design a subnet for a new branch office requiri…" at bounding box center [244, 49] width 167 height 25
drag, startPoint x: 238, startPoint y: 47, endPoint x: 233, endPoint y: 48, distance: 5.8
click at [233, 48] on h5 "A system administrator needs to design a subnet for a new branch office requiri…" at bounding box center [244, 49] width 167 height 25
click at [233, 58] on h5 "A system administrator needs to design a subnet for a new branch office requiri…" at bounding box center [244, 49] width 167 height 25
click at [237, 77] on div "/27" at bounding box center [244, 76] width 166 height 11
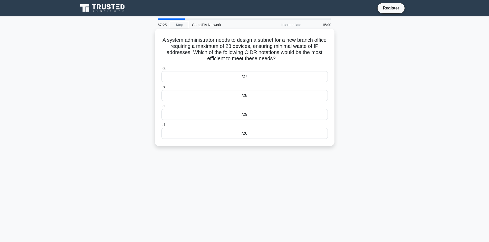
click at [161, 70] on input "a. /27" at bounding box center [161, 68] width 0 height 3
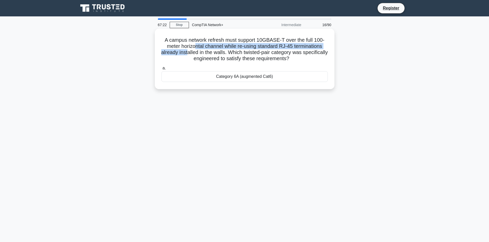
drag, startPoint x: 194, startPoint y: 45, endPoint x: 198, endPoint y: 53, distance: 8.5
click at [198, 53] on h5 "A campus network refresh must support 10GBASE-T over the full 100-meter horizon…" at bounding box center [244, 49] width 167 height 25
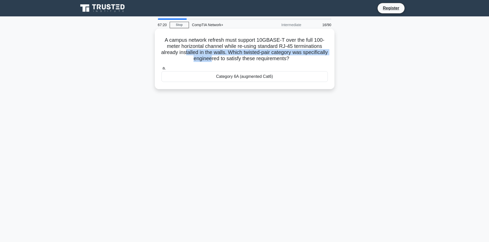
drag, startPoint x: 197, startPoint y: 51, endPoint x: 224, endPoint y: 61, distance: 28.2
click at [224, 61] on h5 "A campus network refresh must support 10GBASE-T over the full 100-meter horizon…" at bounding box center [244, 49] width 167 height 25
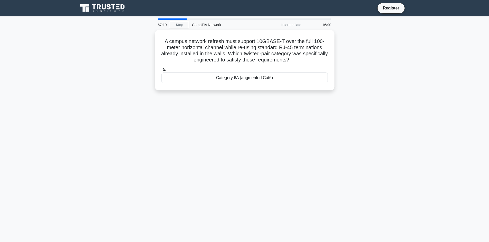
click at [208, 114] on div "67:19 Stop CompTIA Network+ Intermediate 16/90 A campus network refresh must su…" at bounding box center [244, 146] width 339 height 256
click at [207, 114] on div "67:18 Stop CompTIA Network+ Intermediate 16/90 A campus network refresh must su…" at bounding box center [244, 146] width 339 height 256
click at [218, 125] on div "67:18 Stop CompTIA Network+ Intermediate 16/90 A campus network refresh must su…" at bounding box center [244, 146] width 339 height 256
click at [218, 125] on div "67:17 Stop CompTIA Network+ Intermediate 16/90 A campus network refresh must su…" at bounding box center [244, 146] width 339 height 256
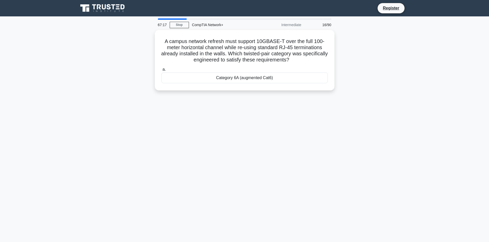
click at [247, 134] on div "67:17 Stop CompTIA Network+ Intermediate 16/90 A campus network refresh must su…" at bounding box center [244, 146] width 339 height 256
click at [212, 98] on div "67:15 Stop CompTIA Network+ Intermediate 16/90 A campus network refresh must su…" at bounding box center [244, 146] width 339 height 256
click at [230, 101] on div "67:15 Stop CompTIA Network+ Intermediate 16/90 A campus network refresh must su…" at bounding box center [244, 146] width 339 height 256
click at [266, 76] on div "Category 6A (augmented Cat6)" at bounding box center [244, 76] width 166 height 11
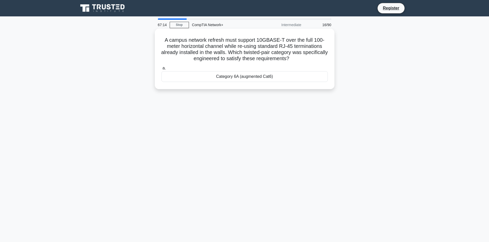
click at [161, 70] on input "a. Category 6A (augmented Cat6)" at bounding box center [161, 68] width 0 height 3
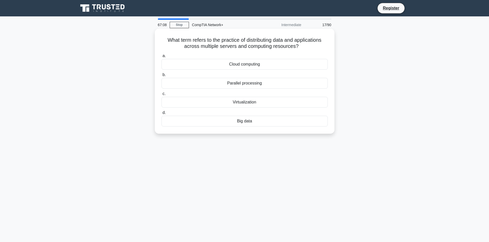
drag, startPoint x: 166, startPoint y: 38, endPoint x: 312, endPoint y: 49, distance: 147.1
click at [312, 49] on h5 "What term refers to the practice of distributing data and applications across m…" at bounding box center [244, 43] width 167 height 13
drag, startPoint x: 182, startPoint y: 49, endPoint x: 311, endPoint y: 49, distance: 128.7
click at [311, 49] on h5 "What term refers to the practice of distributing data and applications across m…" at bounding box center [244, 43] width 167 height 13
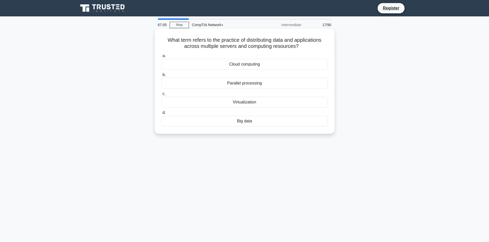
click at [311, 49] on h5 "What term refers to the practice of distributing data and applications across m…" at bounding box center [244, 43] width 167 height 13
drag, startPoint x: 236, startPoint y: 36, endPoint x: 262, endPoint y: 48, distance: 28.1
click at [262, 48] on h5 "What term refers to the practice of distributing data and applications across m…" at bounding box center [244, 43] width 167 height 13
click at [255, 64] on div "Cloud computing" at bounding box center [244, 64] width 166 height 11
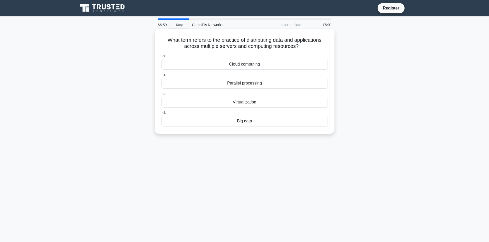
click at [161, 58] on input "a. Cloud computing" at bounding box center [161, 55] width 0 height 3
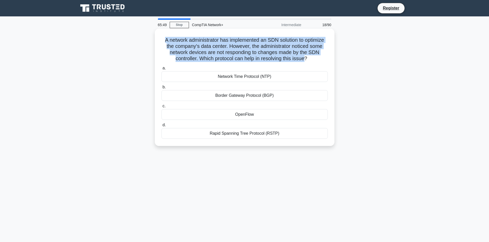
drag, startPoint x: 162, startPoint y: 39, endPoint x: 305, endPoint y: 61, distance: 145.0
click at [305, 61] on h5 "A network administrator has implemented an SDN solution to optimize the company…" at bounding box center [244, 49] width 167 height 25
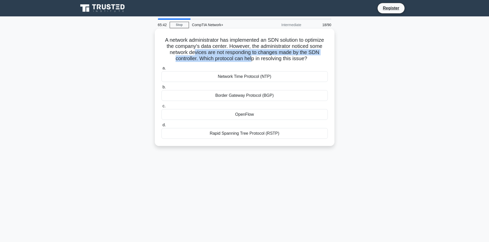
drag, startPoint x: 195, startPoint y: 55, endPoint x: 252, endPoint y: 61, distance: 56.4
click at [252, 61] on h5 "A network administrator has implemented an SDN solution to optimize the company…" at bounding box center [244, 49] width 167 height 25
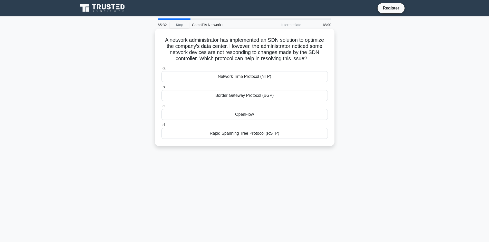
drag, startPoint x: 272, startPoint y: 77, endPoint x: 215, endPoint y: 78, distance: 57.5
click at [215, 78] on div "Network Time Protocol (NTP)" at bounding box center [244, 76] width 166 height 11
click at [250, 76] on div "Network Time Protocol (NTP)" at bounding box center [244, 76] width 166 height 11
click at [161, 70] on input "a. Network Time Protocol (NTP)" at bounding box center [161, 68] width 0 height 3
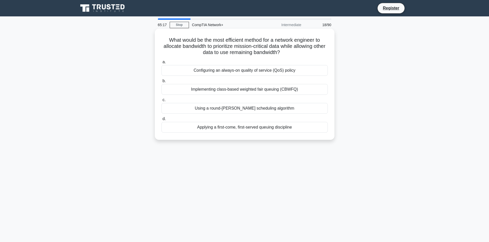
click at [204, 42] on h5 "What would be the most efficient method for a network engineer to allocate band…" at bounding box center [244, 46] width 167 height 19
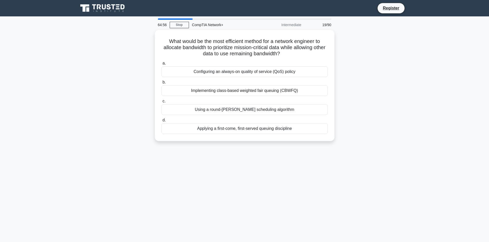
drag, startPoint x: 165, startPoint y: 39, endPoint x: 345, endPoint y: 133, distance: 203.5
click at [345, 133] on div "What would be the most efficient method for a network engineer to allocate band…" at bounding box center [244, 88] width 339 height 117
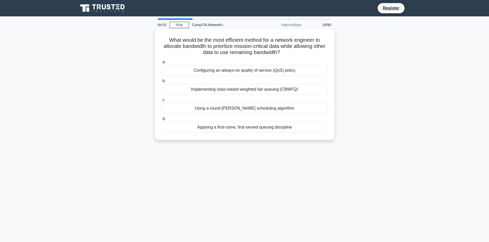
click at [211, 45] on h5 "What would be the most efficient method for a network engineer to allocate band…" at bounding box center [244, 46] width 167 height 19
click at [243, 87] on div "Implementing class-based weighted fair queuing (CBWFQ)" at bounding box center [244, 89] width 166 height 11
click at [161, 83] on input "b. Implementing class-based weighted fair queuing (CBWFQ)" at bounding box center [161, 80] width 0 height 3
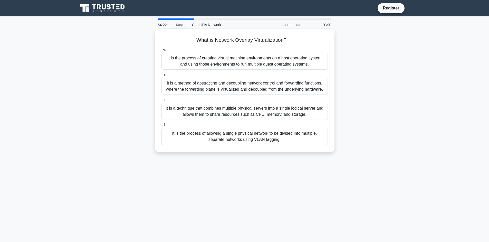
drag, startPoint x: 196, startPoint y: 38, endPoint x: 296, endPoint y: 42, distance: 99.6
click at [296, 42] on h5 "What is Network Overlay Virtualization? .spinner_0XTQ{transform-origin:center;a…" at bounding box center [244, 40] width 167 height 7
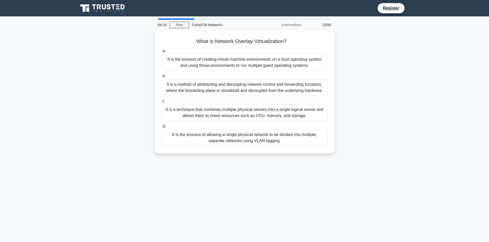
drag, startPoint x: 481, startPoint y: 0, endPoint x: 306, endPoint y: 188, distance: 256.7
click at [306, 188] on div "64:10 Stop CompTIA Network+ Intermediate 20/90 What is Network Overlay Virtuali…" at bounding box center [244, 146] width 339 height 256
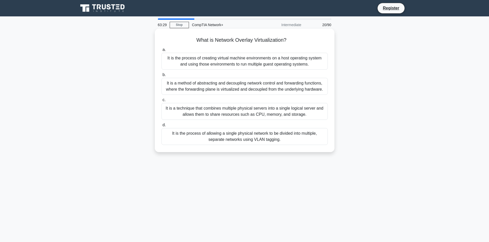
drag, startPoint x: 189, startPoint y: 36, endPoint x: 290, endPoint y: 39, distance: 100.6
click at [290, 39] on div "What is Network Overlay Virtualization? .spinner_0XTQ{transform-origin:center;a…" at bounding box center [244, 91] width 175 height 120
click at [288, 39] on h5 "What is Network Overlay Virtualization? .spinner_0XTQ{transform-origin:center;a…" at bounding box center [244, 40] width 167 height 7
drag, startPoint x: 288, startPoint y: 39, endPoint x: 194, endPoint y: 29, distance: 94.4
click at [194, 29] on div "What is Network Overlay Virtualization? .spinner_0XTQ{transform-origin:center;a…" at bounding box center [245, 91] width 180 height 124
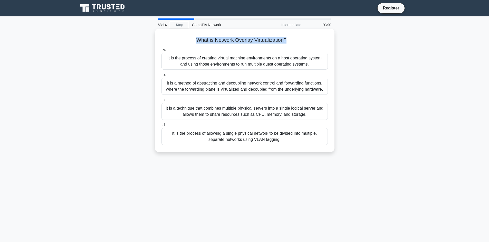
click at [233, 42] on h5 "What is Network Overlay Virtualization? .spinner_0XTQ{transform-origin:center;a…" at bounding box center [244, 40] width 167 height 7
click at [191, 62] on div "It is the process of creating virtual machine environments on a host operating …" at bounding box center [244, 61] width 166 height 17
click at [161, 52] on input "a. It is the process of creating virtual machine environments on a host operati…" at bounding box center [161, 49] width 0 height 3
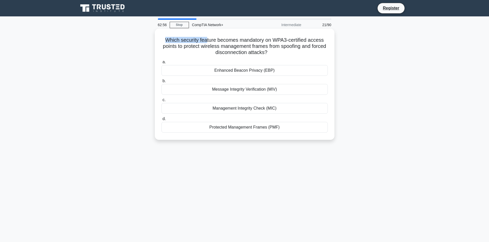
drag, startPoint x: 163, startPoint y: 39, endPoint x: 207, endPoint y: 41, distance: 44.4
click at [207, 41] on h5 "Which security feature becomes mandatory on WPA3-certified access points to pro…" at bounding box center [244, 46] width 167 height 19
click at [165, 39] on h5 "Which security feature becomes mandatory on WPA3-certified access points to pro…" at bounding box center [244, 46] width 167 height 19
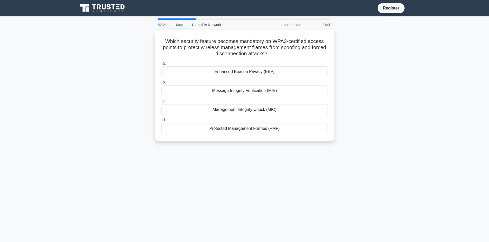
drag, startPoint x: 217, startPoint y: 71, endPoint x: 87, endPoint y: 81, distance: 130.6
click at [87, 81] on div "Which security feature becomes mandatory on WPA3-certified access points to pro…" at bounding box center [244, 88] width 339 height 117
drag, startPoint x: 162, startPoint y: 37, endPoint x: 346, endPoint y: 164, distance: 223.4
click at [344, 164] on div "62:06 Stop CompTIA Network+ Intermediate 21/90 Which security feature becomes m…" at bounding box center [244, 146] width 339 height 256
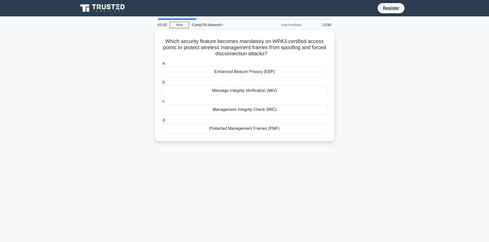
click at [225, 164] on div "62:03 Stop CompTIA Network+ Intermediate 21/90 Which security feature becomes m…" at bounding box center [244, 146] width 339 height 256
click at [235, 125] on div "Protected Management Frames (PMF)" at bounding box center [244, 127] width 166 height 11
click at [161, 121] on input "d. Protected Management Frames (PMF)" at bounding box center [161, 118] width 0 height 3
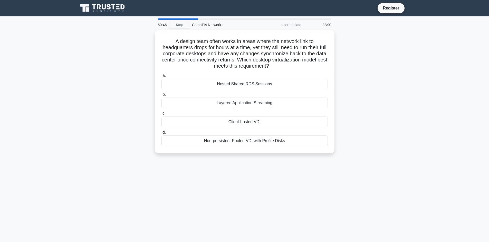
drag, startPoint x: 172, startPoint y: 39, endPoint x: 335, endPoint y: 139, distance: 191.5
click at [335, 139] on div "A design team often works in areas where the network link to headquarters drops…" at bounding box center [244, 95] width 339 height 130
click at [417, 65] on main "60:44 Stop CompTIA Network+ Intermediate 22/90 A design team often works in are…" at bounding box center [244, 146] width 489 height 261
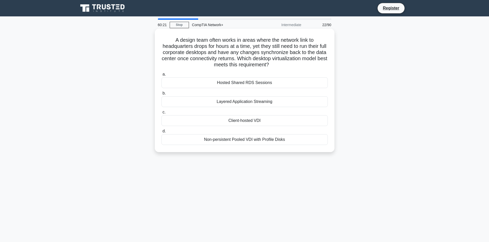
click at [247, 119] on div "Client-hosted VDI" at bounding box center [244, 120] width 166 height 11
click at [161, 114] on input "c. Client-hosted VDI" at bounding box center [161, 112] width 0 height 3
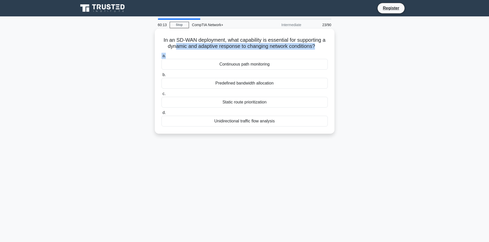
drag, startPoint x: 172, startPoint y: 45, endPoint x: 245, endPoint y: 51, distance: 73.6
click at [245, 51] on div "In an SD-WAN deployment, what capability is essential for supporting a dynamic …" at bounding box center [244, 81] width 175 height 101
click at [246, 51] on div "In an SD-WAN deployment, what capability is essential for supporting a dynamic …" at bounding box center [244, 81] width 175 height 101
drag, startPoint x: 236, startPoint y: 46, endPoint x: 306, endPoint y: 52, distance: 69.5
click at [306, 52] on div "In an SD-WAN deployment, what capability is essential for supporting a dynamic …" at bounding box center [244, 81] width 175 height 101
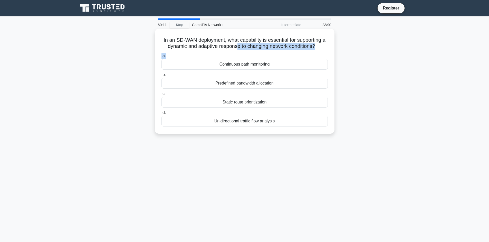
click at [306, 52] on div "a. Continuous path monitoring b. Predefined bandwidth allocation c. d." at bounding box center [244, 90] width 172 height 76
click at [298, 48] on h5 "In an SD-WAN deployment, what capability is essential for supporting a dynamic …" at bounding box center [244, 43] width 167 height 13
drag, startPoint x: 194, startPoint y: 45, endPoint x: 247, endPoint y: 46, distance: 53.3
click at [247, 46] on h5 "In an SD-WAN deployment, what capability is essential for supporting a dynamic …" at bounding box center [244, 43] width 167 height 13
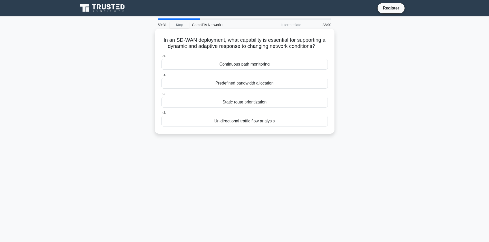
click at [242, 124] on div "Unidirectional traffic flow analysis" at bounding box center [244, 121] width 166 height 11
click at [161, 115] on input "d. Unidirectional traffic flow analysis" at bounding box center [161, 112] width 0 height 3
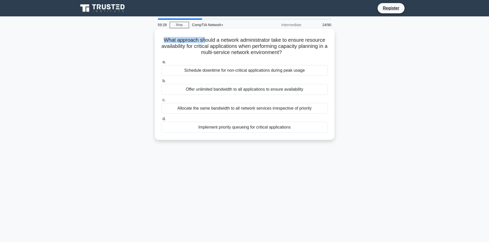
drag, startPoint x: 161, startPoint y: 38, endPoint x: 202, endPoint y: 42, distance: 42.0
click at [202, 42] on h5 "What approach should a network administrator take to ensure resource availabili…" at bounding box center [244, 46] width 167 height 19
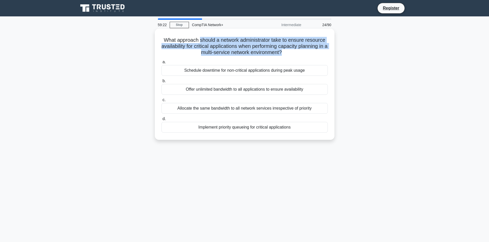
drag, startPoint x: 202, startPoint y: 42, endPoint x: 321, endPoint y: 50, distance: 118.7
click at [321, 50] on h5 "What approach should a network administrator take to ensure resource availabili…" at bounding box center [244, 46] width 167 height 19
click at [272, 57] on div "What approach should a network administrator take to ensure resource availabili…" at bounding box center [244, 84] width 175 height 107
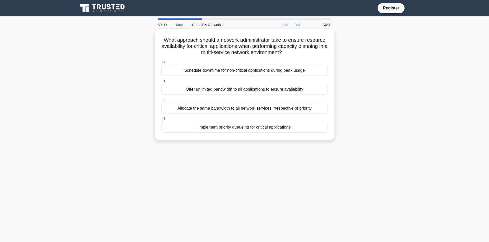
drag, startPoint x: 197, startPoint y: 47, endPoint x: 316, endPoint y: 57, distance: 120.1
click at [316, 57] on div "What approach should a network administrator take to ensure resource availabili…" at bounding box center [244, 84] width 175 height 107
drag, startPoint x: 200, startPoint y: 54, endPoint x: 250, endPoint y: 53, distance: 50.3
click at [250, 53] on h5 "What approach should a network administrator take to ensure resource availabili…" at bounding box center [244, 46] width 167 height 19
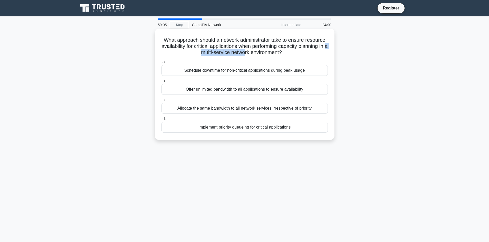
click at [250, 53] on h5 "What approach should a network administrator take to ensure resource availabili…" at bounding box center [244, 46] width 167 height 19
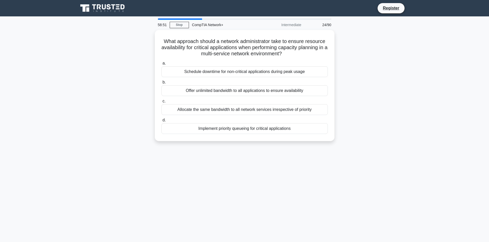
drag, startPoint x: 164, startPoint y: 38, endPoint x: 355, endPoint y: 153, distance: 223.2
click at [355, 153] on div "58:51 Stop CompTIA Network+ Intermediate 24/90 What approach should a network a…" at bounding box center [244, 146] width 339 height 256
click at [202, 168] on div "58:47 Stop CompTIA Network+ Intermediate 24/90 What approach should a network a…" at bounding box center [244, 146] width 339 height 256
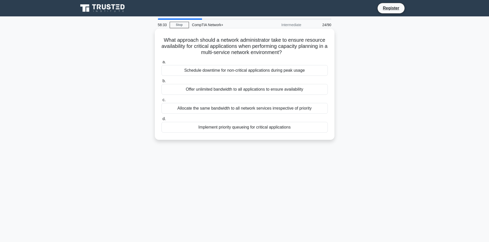
click at [232, 126] on div "Implement priority queueing for critical applications" at bounding box center [244, 127] width 166 height 11
click at [161, 121] on input "d. Implement priority queueing for critical applications" at bounding box center [161, 118] width 0 height 3
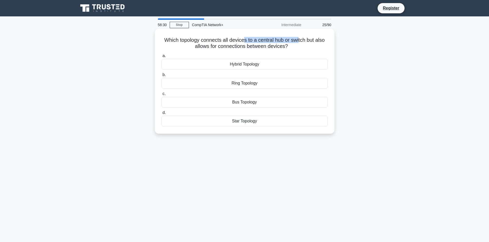
drag, startPoint x: 243, startPoint y: 39, endPoint x: 300, endPoint y: 33, distance: 56.8
click at [300, 33] on div "Which topology connects all devices to a central hub or switch but also allows …" at bounding box center [244, 81] width 175 height 101
drag, startPoint x: 204, startPoint y: 45, endPoint x: 264, endPoint y: 49, distance: 60.4
click at [264, 49] on h5 "Which topology connects all devices to a central hub or switch but also allows …" at bounding box center [244, 43] width 167 height 13
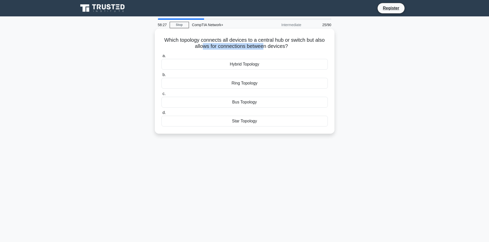
click at [264, 49] on h5 "Which topology connects all devices to a central hub or switch but also allows …" at bounding box center [244, 43] width 167 height 13
drag, startPoint x: 161, startPoint y: 37, endPoint x: 285, endPoint y: 126, distance: 151.9
click at [285, 126] on div "Which topology connects all devices to a central hub or switch but also allows …" at bounding box center [244, 81] width 175 height 101
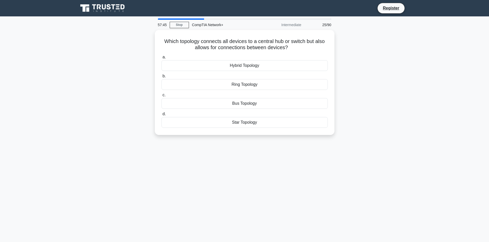
click at [248, 209] on div "57:45 Stop CompTIA Network+ Intermediate 25/90 Which topology connects all devi…" at bounding box center [244, 146] width 339 height 256
click at [228, 123] on div "Star Topology" at bounding box center [244, 121] width 166 height 11
click at [161, 115] on input "d. Star Topology" at bounding box center [161, 112] width 0 height 3
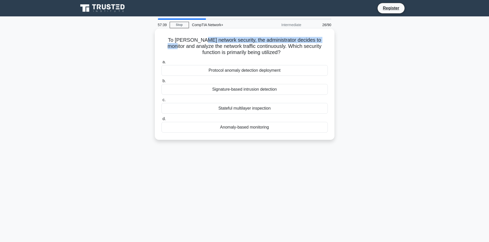
drag, startPoint x: 196, startPoint y: 37, endPoint x: 322, endPoint y: 41, distance: 126.7
click at [322, 41] on h5 "To [PERSON_NAME] network security, the administrator decides to monitor and ana…" at bounding box center [244, 46] width 167 height 19
drag, startPoint x: 172, startPoint y: 49, endPoint x: 254, endPoint y: 48, distance: 81.6
click at [254, 48] on h5 "To [PERSON_NAME] network security, the administrator decides to monitor and ana…" at bounding box center [244, 46] width 167 height 19
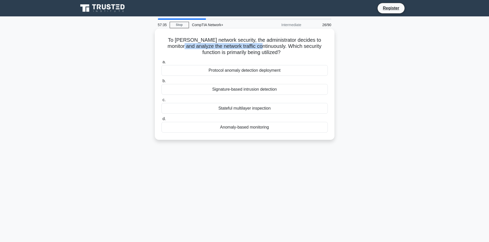
click at [254, 48] on h5 "To [PERSON_NAME] network security, the administrator decides to monitor and ana…" at bounding box center [244, 46] width 167 height 19
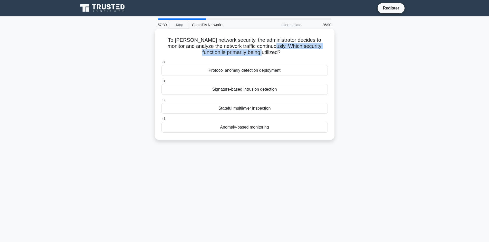
drag, startPoint x: 268, startPoint y: 46, endPoint x: 264, endPoint y: 55, distance: 9.3
click at [264, 55] on h5 "To [PERSON_NAME] network security, the administrator decides to monitor and ana…" at bounding box center [244, 46] width 167 height 19
drag, startPoint x: 164, startPoint y: 37, endPoint x: 325, endPoint y: 133, distance: 187.8
click at [324, 133] on div "To [PERSON_NAME] network security, the administrator decides to monitor and ana…" at bounding box center [244, 84] width 175 height 107
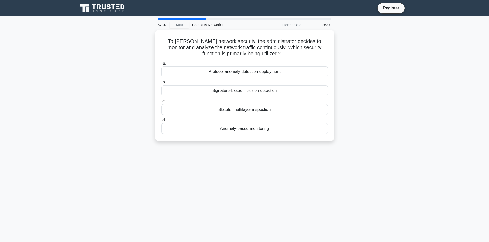
click at [43, 94] on main "57:07 Stop CompTIA Network+ Intermediate 26/90 To [PERSON_NAME] network securit…" at bounding box center [244, 146] width 489 height 261
click at [246, 130] on div "Anomaly-based monitoring" at bounding box center [244, 127] width 166 height 11
click at [161, 121] on input "d. Anomaly-based monitoring" at bounding box center [161, 118] width 0 height 3
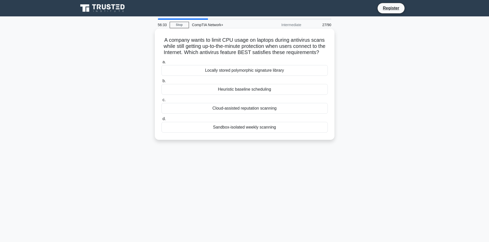
drag, startPoint x: 172, startPoint y: 38, endPoint x: 325, endPoint y: 57, distance: 154.6
click at [325, 56] on h5 "A company wants to limit CPU usage on laptops during antivirus scans while stil…" at bounding box center [244, 46] width 167 height 19
drag, startPoint x: 215, startPoint y: 97, endPoint x: 277, endPoint y: 105, distance: 63.0
click at [277, 105] on div "a. Locally stored polymorphic signature library b. Heuristic baseline scheduling" at bounding box center [244, 96] width 172 height 76
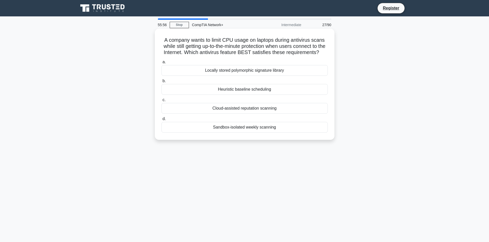
click at [283, 95] on div "Heuristic baseline scheduling" at bounding box center [244, 89] width 166 height 11
click at [161, 83] on input "b. Heuristic baseline scheduling" at bounding box center [161, 80] width 0 height 3
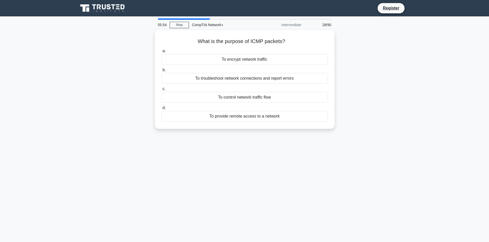
click at [148, 69] on div "What is the purpose of ICMP packets? .spinner_0XTQ{transform-origin:center;anim…" at bounding box center [244, 82] width 339 height 105
drag, startPoint x: 189, startPoint y: 38, endPoint x: 371, endPoint y: 151, distance: 214.7
click at [371, 151] on div "55:32 Stop CompTIA Network+ Intermediate 28/90 What is the purpose of ICMP pack…" at bounding box center [244, 146] width 339 height 256
click at [251, 165] on div "55:23 Stop CompTIA Network+ Intermediate 28/90 What is the purpose of ICMP pack…" at bounding box center [244, 146] width 339 height 256
click at [256, 177] on div "55:22 Stop CompTIA Network+ Intermediate 28/90 What is the purpose of ICMP pack…" at bounding box center [244, 146] width 339 height 256
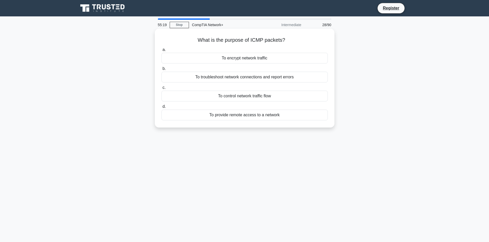
drag, startPoint x: 248, startPoint y: 39, endPoint x: 319, endPoint y: 40, distance: 70.3
click at [319, 40] on h5 "What is the purpose of ICMP packets? .spinner_0XTQ{transform-origin:center;anim…" at bounding box center [244, 40] width 167 height 7
click at [317, 42] on h5 "What is the purpose of ICMP packets? .spinner_0XTQ{transform-origin:center;anim…" at bounding box center [244, 40] width 167 height 7
click at [217, 79] on div "To troubleshoot network connections and report errors" at bounding box center [244, 77] width 166 height 11
click at [161, 71] on input "b. To troubleshoot network connections and report errors" at bounding box center [161, 68] width 0 height 3
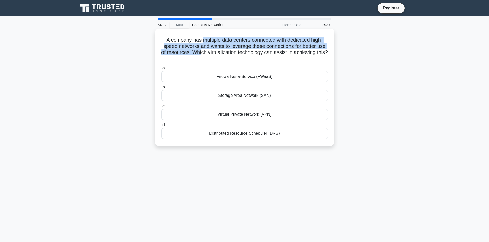
drag, startPoint x: 203, startPoint y: 38, endPoint x: 206, endPoint y: 53, distance: 15.6
click at [206, 53] on h5 "A company has multiple data centers connected with dedicated high-speed network…" at bounding box center [244, 49] width 167 height 25
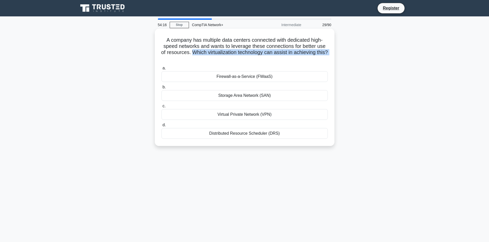
drag, startPoint x: 206, startPoint y: 53, endPoint x: 326, endPoint y: 61, distance: 119.8
click at [326, 61] on h5 "A company has multiple data centers connected with dedicated high-speed network…" at bounding box center [244, 49] width 167 height 25
drag, startPoint x: 164, startPoint y: 38, endPoint x: 352, endPoint y: 98, distance: 197.5
click at [316, 144] on div "A company has multiple data centers connected with dedicated high-speed network…" at bounding box center [244, 87] width 175 height 113
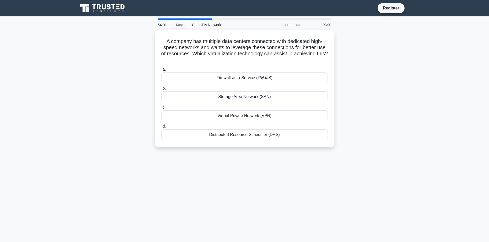
click at [95, 53] on div "A company has multiple data centers connected with dedicated high-speed network…" at bounding box center [244, 92] width 339 height 124
click at [211, 135] on div "Distributed Resource Scheduler (DRS)" at bounding box center [244, 133] width 166 height 11
click at [161, 127] on input "d. Distributed Resource Scheduler (DRS)" at bounding box center [161, 125] width 0 height 3
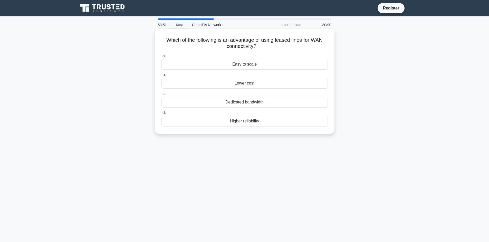
drag, startPoint x: 163, startPoint y: 38, endPoint x: 297, endPoint y: 47, distance: 134.4
click at [297, 47] on h5 "Which of the following is an advantage of using leased lines for WAN connectivi…" at bounding box center [244, 43] width 167 height 13
drag, startPoint x: 294, startPoint y: 46, endPoint x: 245, endPoint y: 51, distance: 48.7
click at [293, 46] on h5 "Which of the following is an advantage of using leased lines for WAN connectivi…" at bounding box center [244, 43] width 167 height 13
drag, startPoint x: 227, startPoint y: 38, endPoint x: 281, endPoint y: 46, distance: 54.4
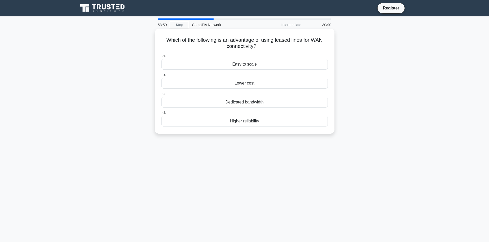
click at [281, 46] on h5 "Which of the following is an advantage of using leased lines for WAN connectivi…" at bounding box center [244, 43] width 167 height 13
drag, startPoint x: 161, startPoint y: 38, endPoint x: 281, endPoint y: 45, distance: 119.7
click at [281, 45] on div "Which of the following is an advantage of using leased lines for WAN connectivi…" at bounding box center [244, 81] width 175 height 101
click at [281, 45] on h5 "Which of the following is an advantage of using leased lines for WAN connectivi…" at bounding box center [244, 43] width 167 height 13
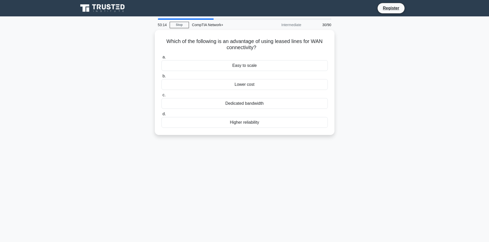
drag, startPoint x: 244, startPoint y: 195, endPoint x: 247, endPoint y: 184, distance: 11.3
click at [245, 195] on div "53:14 Stop CompTIA Network+ Intermediate 30/90 Which of the following is an adv…" at bounding box center [244, 146] width 339 height 256
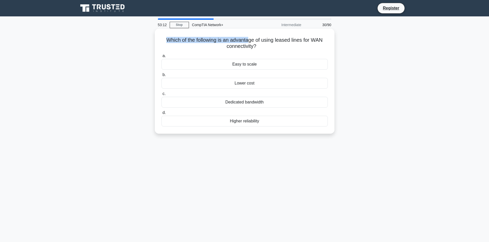
drag, startPoint x: 166, startPoint y: 41, endPoint x: 251, endPoint y: 38, distance: 84.7
click at [251, 38] on h5 "Which of the following is an advantage of using leased lines for WAN connectivi…" at bounding box center [244, 43] width 167 height 13
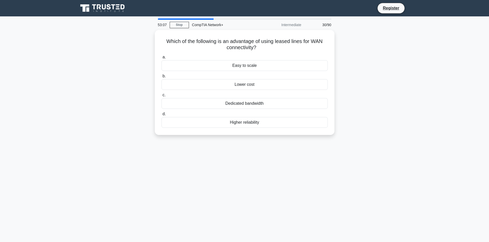
drag, startPoint x: 263, startPoint y: 47, endPoint x: 126, endPoint y: 19, distance: 139.7
click at [126, 19] on div "53:07 Stop CompTIA Network+ Intermediate 30/90 Which of the following is an adv…" at bounding box center [244, 146] width 339 height 256
click at [128, 38] on div "Which of the following is an advantage of using leased lines for WAN connectivi…" at bounding box center [244, 85] width 339 height 111
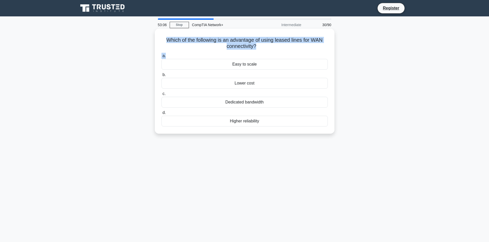
drag, startPoint x: 167, startPoint y: 39, endPoint x: 301, endPoint y: 54, distance: 134.7
click at [301, 54] on div "Which of the following is an advantage of using leased lines for WAN connectivi…" at bounding box center [244, 81] width 175 height 101
click at [301, 54] on label "a. Easy to scale" at bounding box center [244, 61] width 166 height 17
click at [161, 54] on input "a. Easy to scale" at bounding box center [161, 55] width 0 height 3
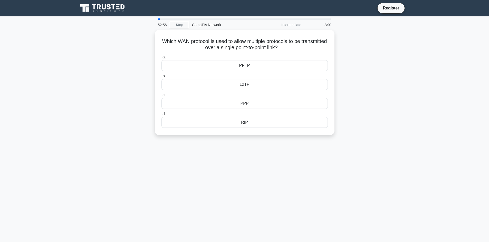
click at [127, 38] on div "Which WAN protocol is used to allow multiple protocols to be transmitted over a…" at bounding box center [244, 85] width 339 height 111
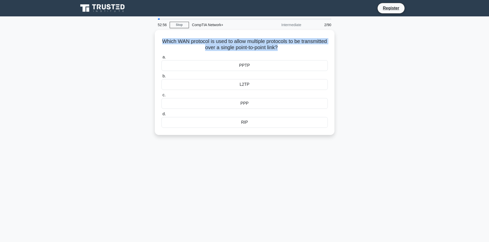
click at [127, 38] on div "Which WAN protocol is used to allow multiple protocols to be transmitted over a…" at bounding box center [244, 85] width 339 height 111
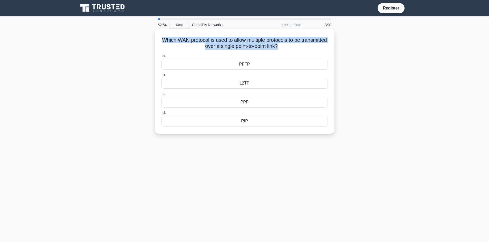
click at [191, 34] on div "Which WAN protocol is used to allow multiple protocols to be transmitted over a…" at bounding box center [244, 81] width 175 height 101
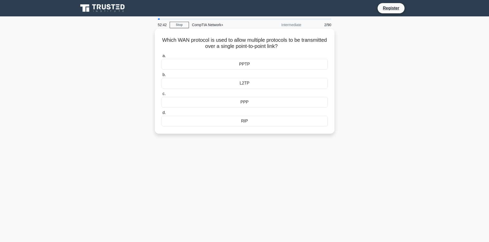
click at [180, 45] on h5 "Which WAN protocol is used to allow multiple protocols to be transmitted over a…" at bounding box center [244, 43] width 167 height 13
click at [186, 44] on h5 "Which WAN protocol is used to allow multiple protocols to be transmitted over a…" at bounding box center [244, 43] width 167 height 13
click at [195, 44] on h5 "Which WAN protocol is used to allow multiple protocols to be transmitted over a…" at bounding box center [244, 43] width 167 height 13
click at [197, 44] on h5 "Which WAN protocol is used to allow multiple protocols to be transmitted over a…" at bounding box center [244, 43] width 167 height 13
drag, startPoint x: 197, startPoint y: 44, endPoint x: 278, endPoint y: 41, distance: 80.6
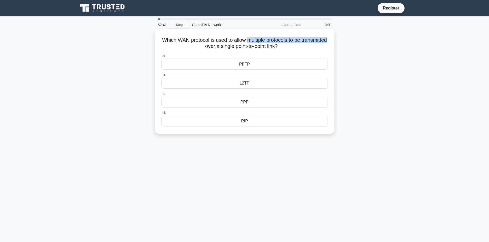
click at [278, 41] on h5 "Which WAN protocol is used to allow multiple protocols to be transmitted over a…" at bounding box center [244, 43] width 167 height 13
